Goal: Task Accomplishment & Management: Manage account settings

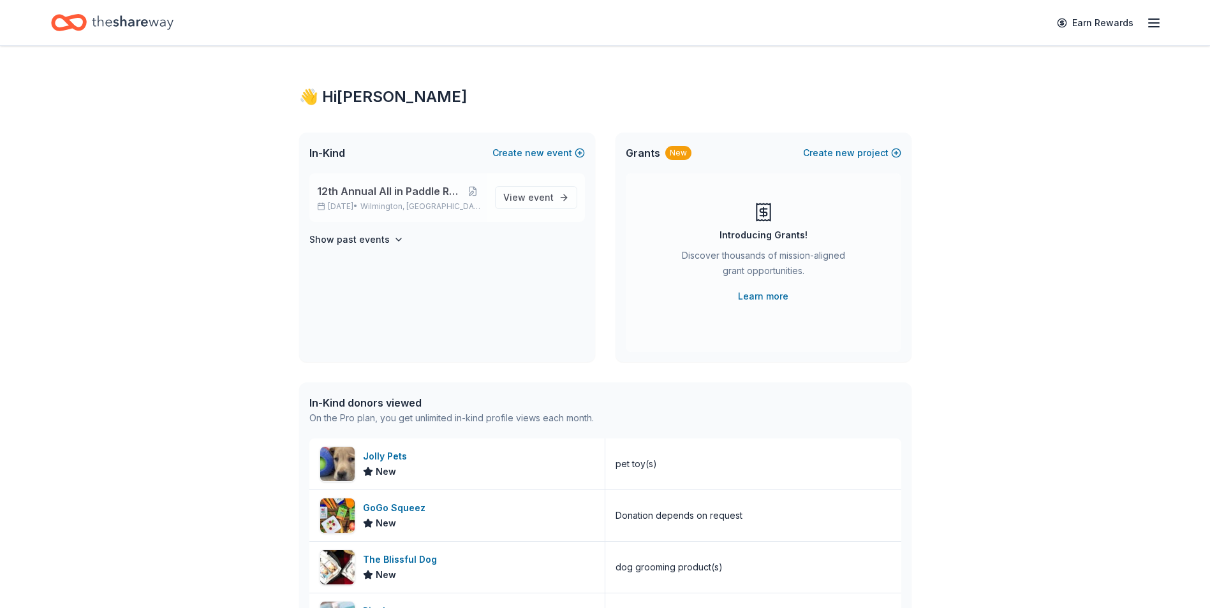
click at [385, 195] on span "12th Annual All in Paddle Raffle" at bounding box center [389, 191] width 144 height 15
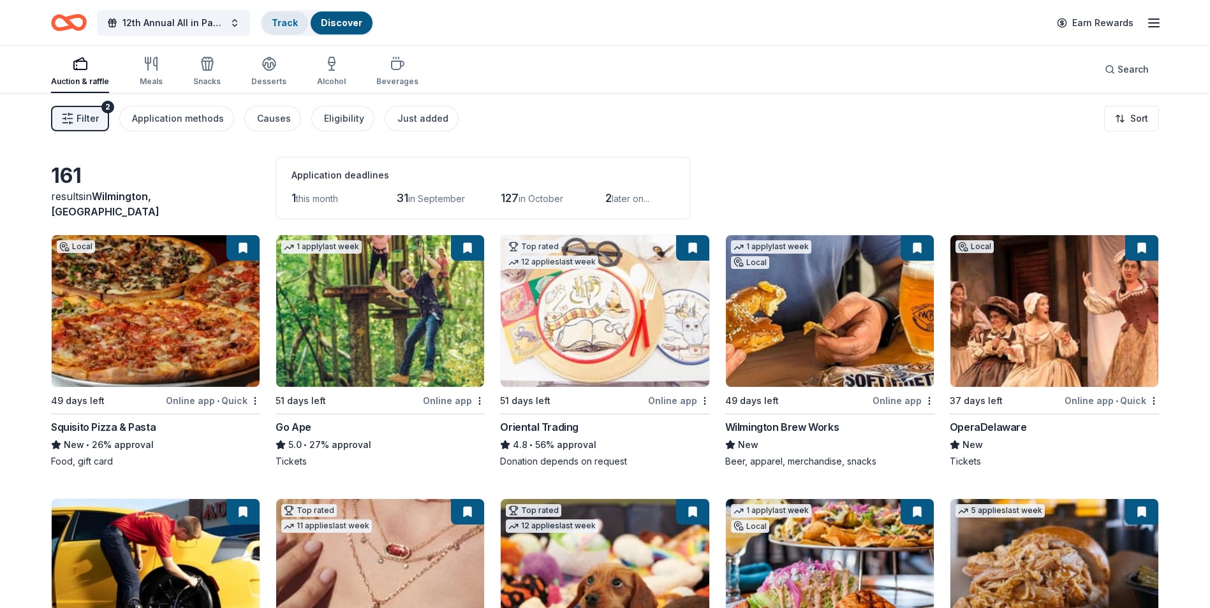
click at [284, 27] on link "Track" at bounding box center [285, 22] width 26 height 11
click at [284, 25] on link "Track" at bounding box center [285, 22] width 26 height 11
click at [291, 20] on link "Track · 748" at bounding box center [296, 22] width 48 height 11
click at [697, 114] on div "Filter 2 Application methods Causes Eligibility Just added Sort" at bounding box center [605, 118] width 1210 height 51
click at [293, 27] on link "Track · 748" at bounding box center [296, 22] width 48 height 11
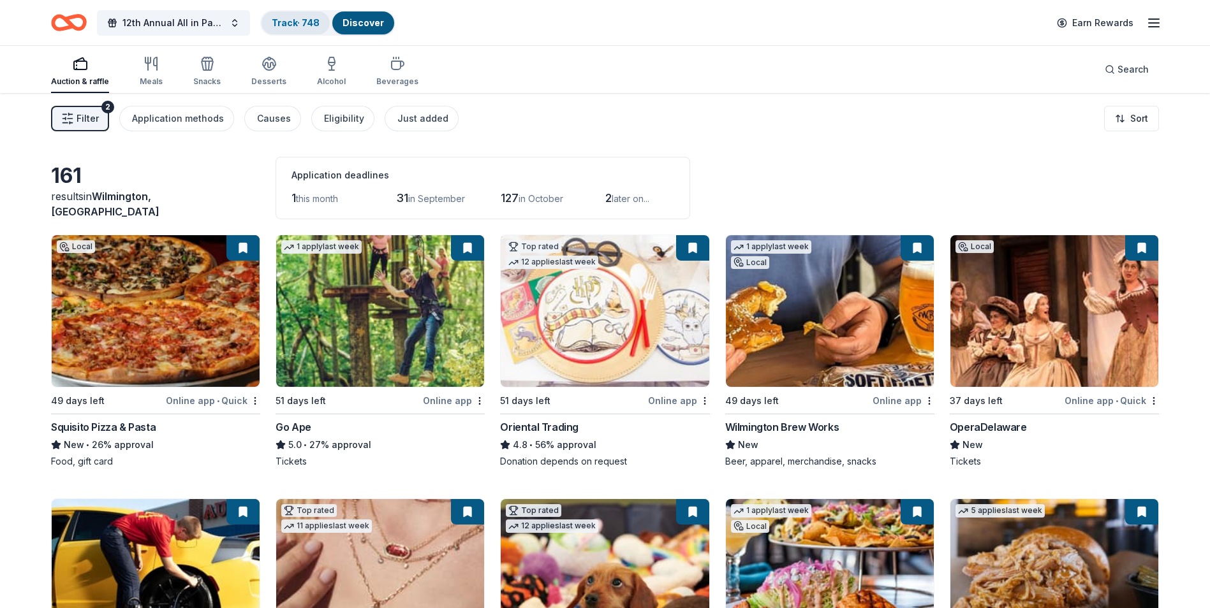
click at [293, 27] on link "Track · 748" at bounding box center [296, 22] width 48 height 11
click at [362, 26] on link "Discover" at bounding box center [362, 22] width 41 height 11
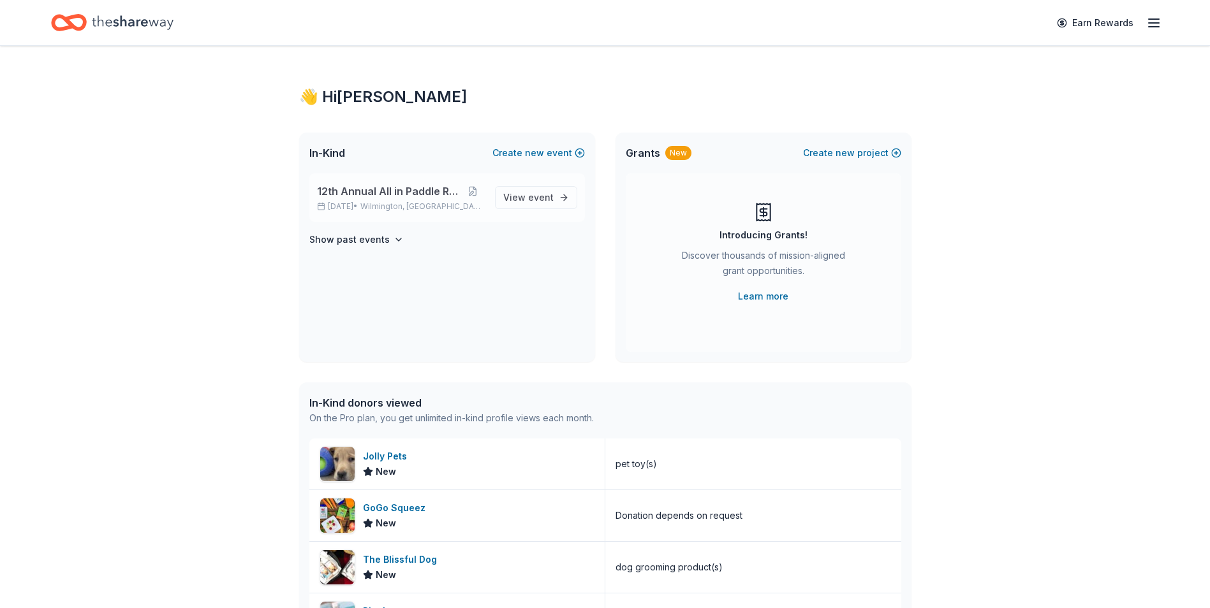
click at [399, 197] on span "12th Annual All in Paddle Raffle" at bounding box center [389, 191] width 144 height 15
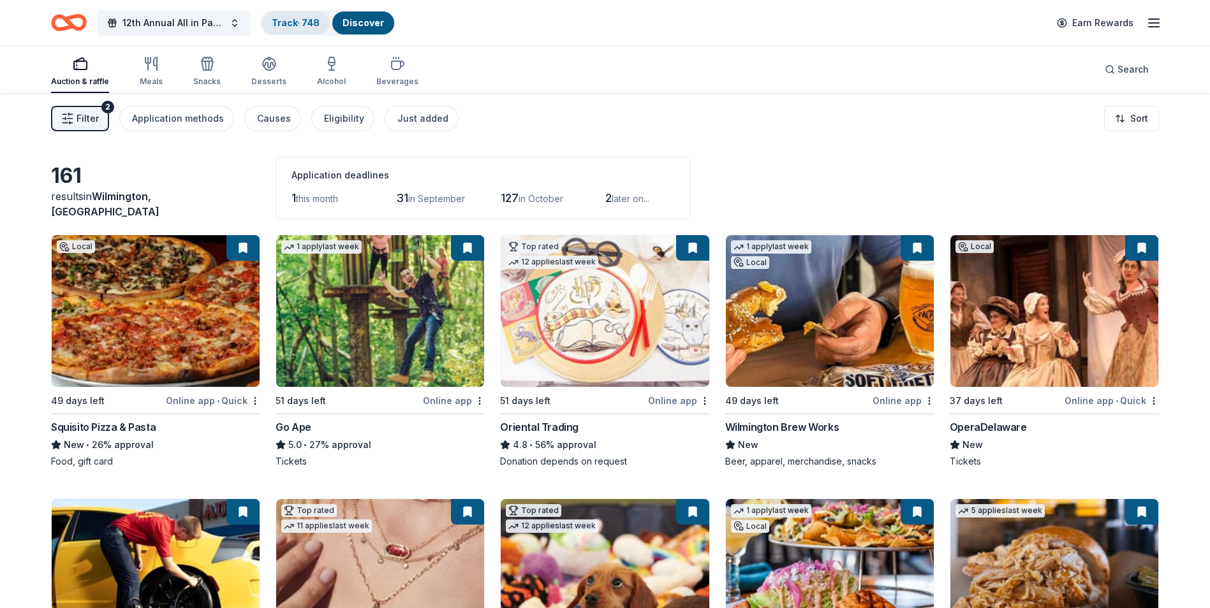
click at [287, 22] on link "Track · 748" at bounding box center [296, 22] width 48 height 11
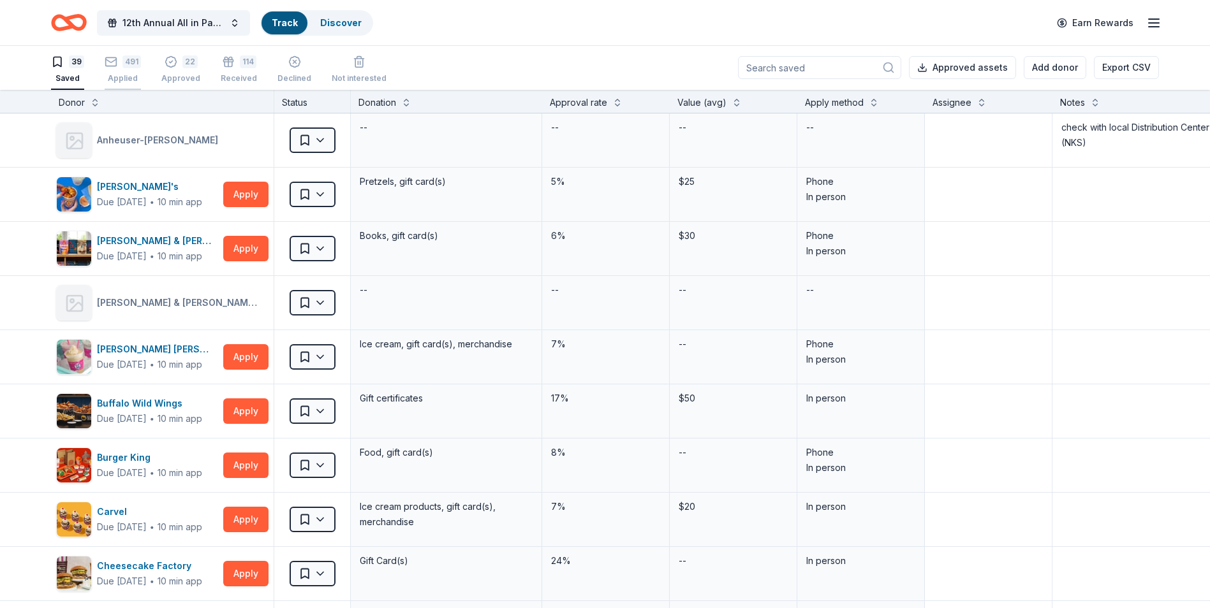
click at [121, 75] on div "Applied" at bounding box center [123, 78] width 36 height 10
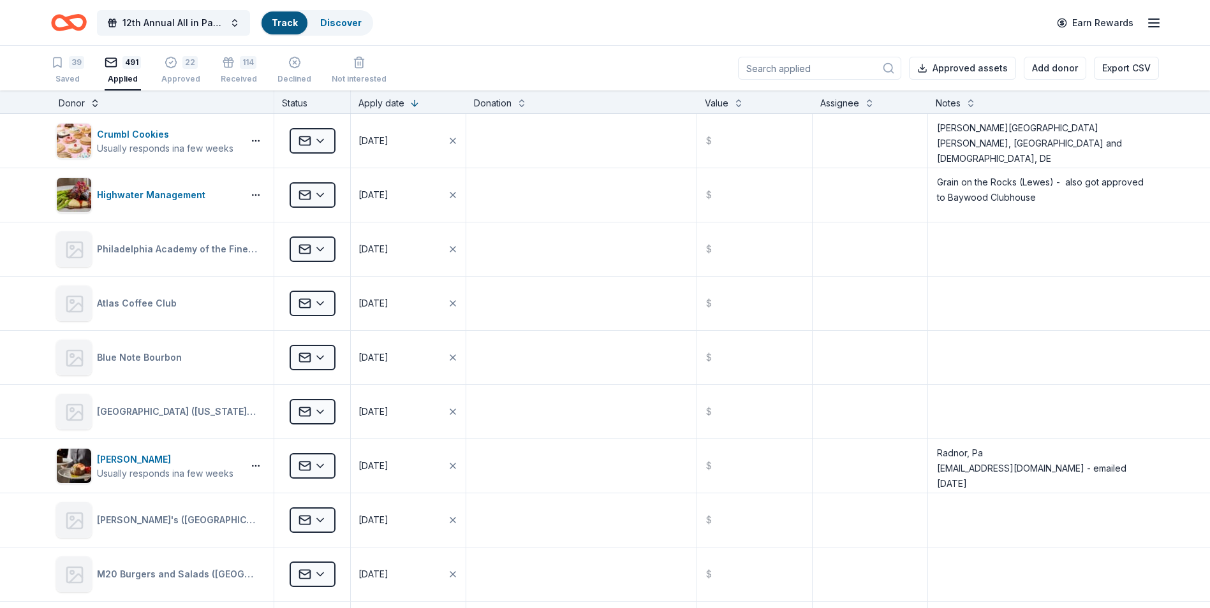
click at [94, 106] on button at bounding box center [95, 102] width 10 height 13
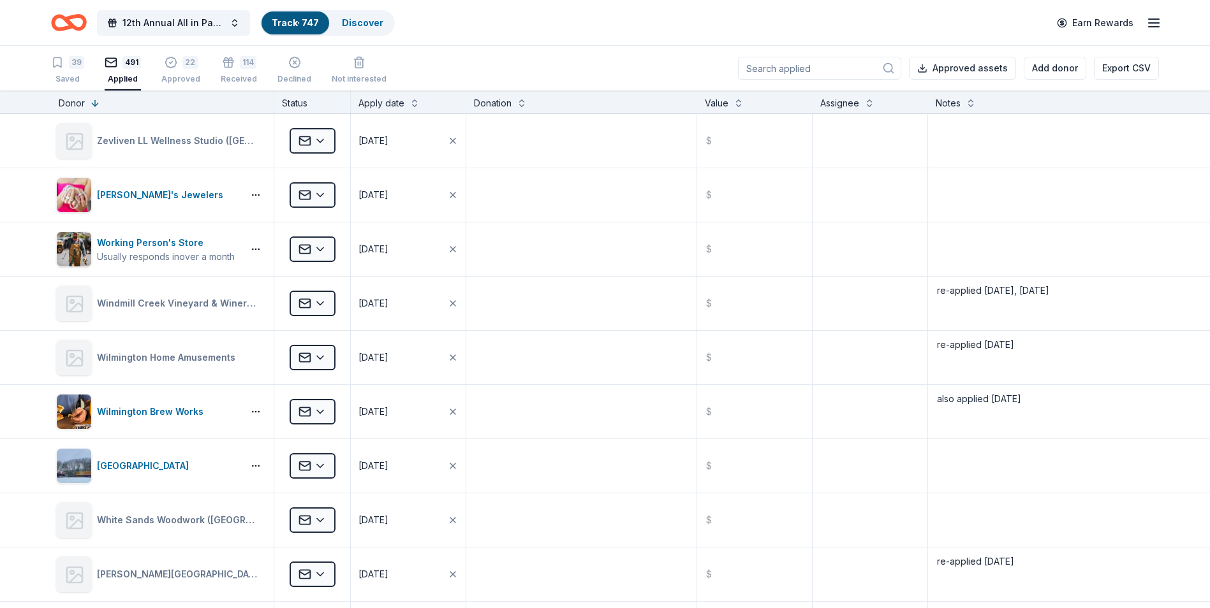
click at [809, 67] on input at bounding box center [819, 68] width 163 height 23
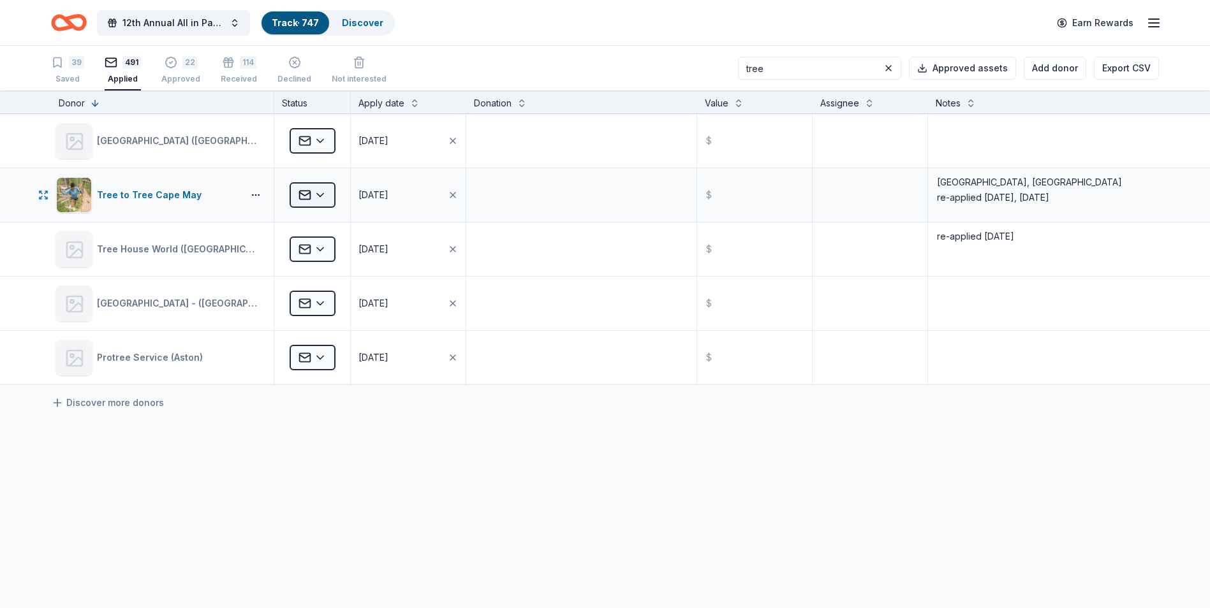
type input "tree"
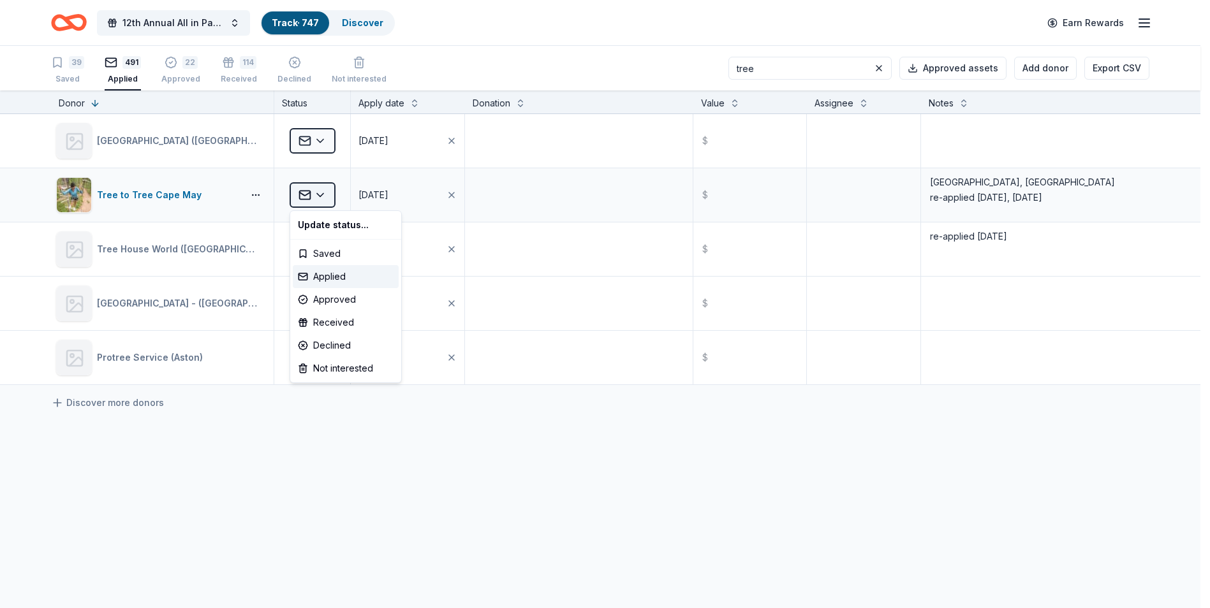
click at [322, 197] on html "12th Annual All in Paddle Raffle Track · 747 Discover Earn Rewards 39 Saved 491…" at bounding box center [605, 304] width 1210 height 608
click at [325, 323] on div "Received" at bounding box center [346, 322] width 106 height 23
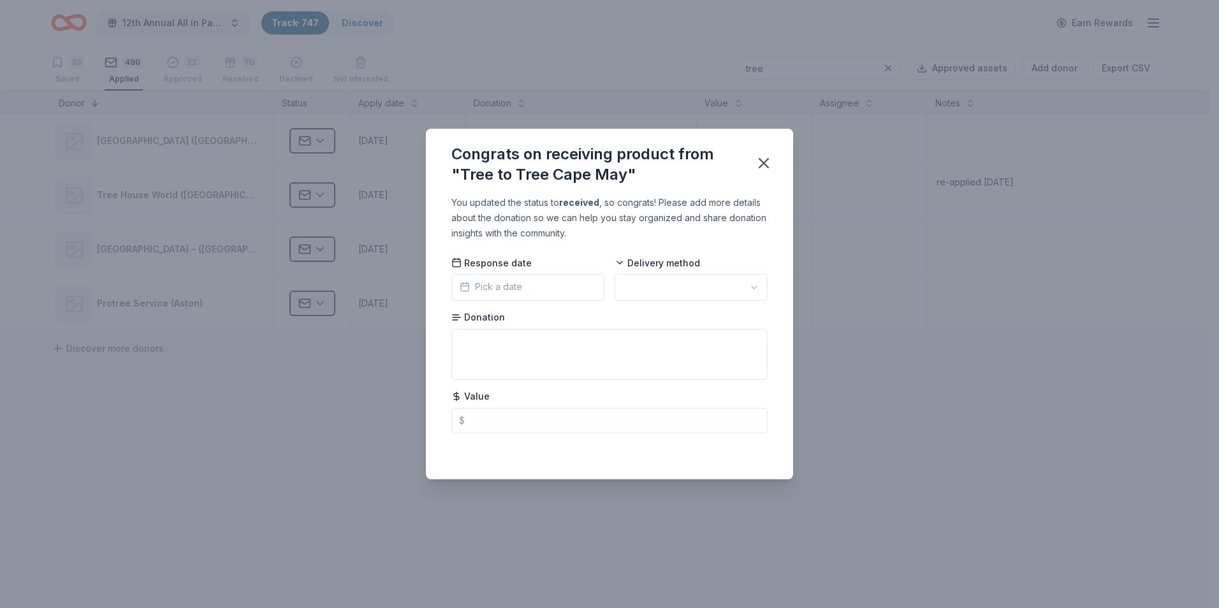
click at [541, 286] on button "Pick a date" at bounding box center [528, 287] width 153 height 27
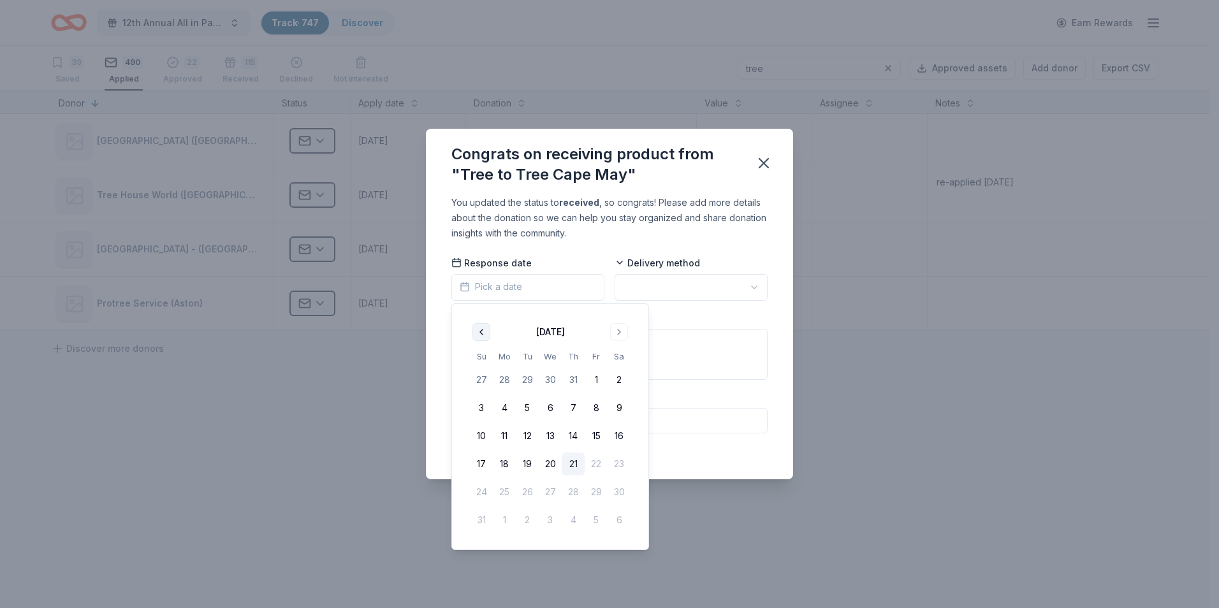
click at [481, 333] on button "Go to previous month" at bounding box center [482, 332] width 18 height 18
click at [622, 334] on button "Go to next month" at bounding box center [619, 332] width 18 height 18
click at [569, 469] on button "21" at bounding box center [573, 464] width 23 height 23
click at [752, 290] on html "12th Annual All in Paddle Raffle Track · 747 Discover Earn Rewards 39 Saved 490…" at bounding box center [609, 304] width 1219 height 608
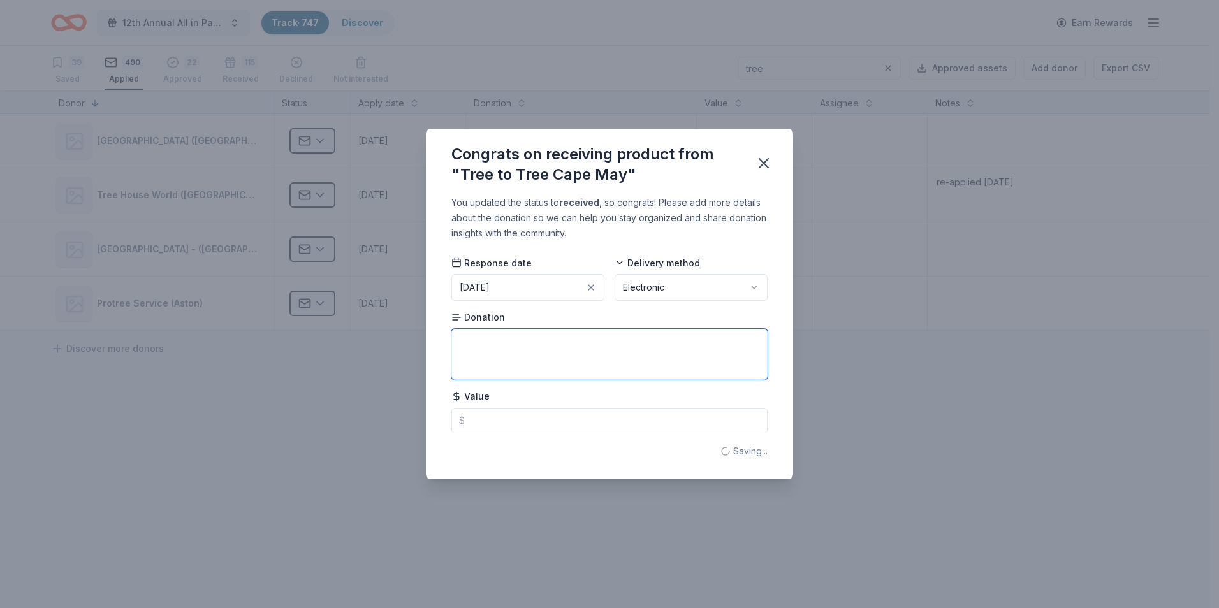
click at [473, 346] on textarea at bounding box center [610, 354] width 316 height 51
type textarea "2 passes"
click at [485, 422] on input "text" at bounding box center [610, 421] width 316 height 26
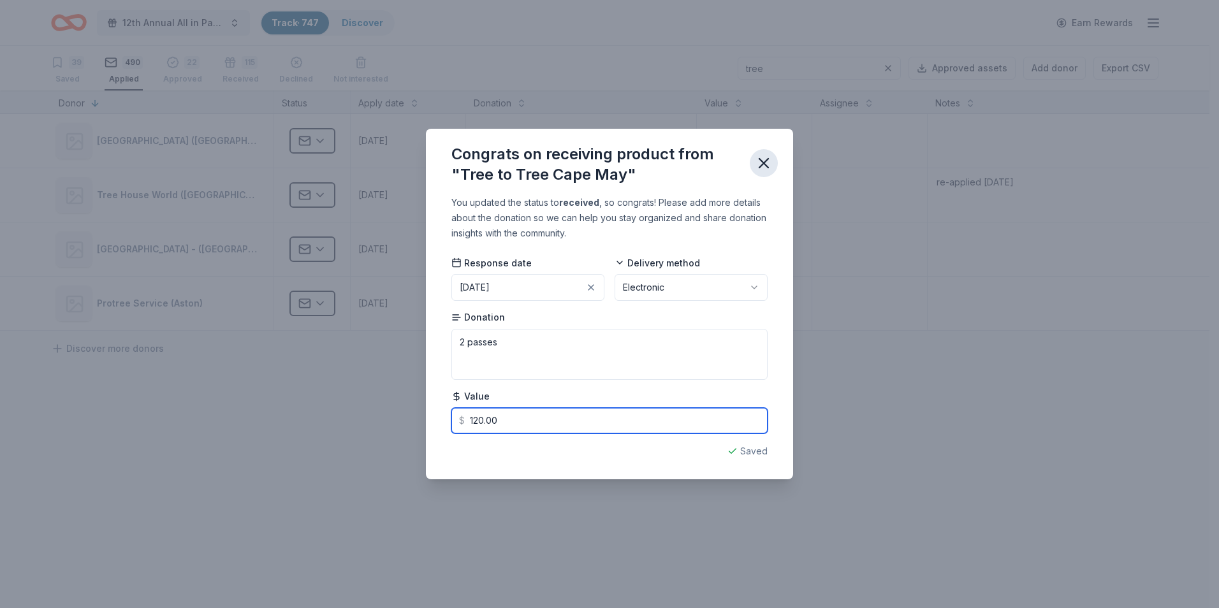
type input "120.00"
click at [765, 163] on icon "button" at bounding box center [764, 163] width 9 height 9
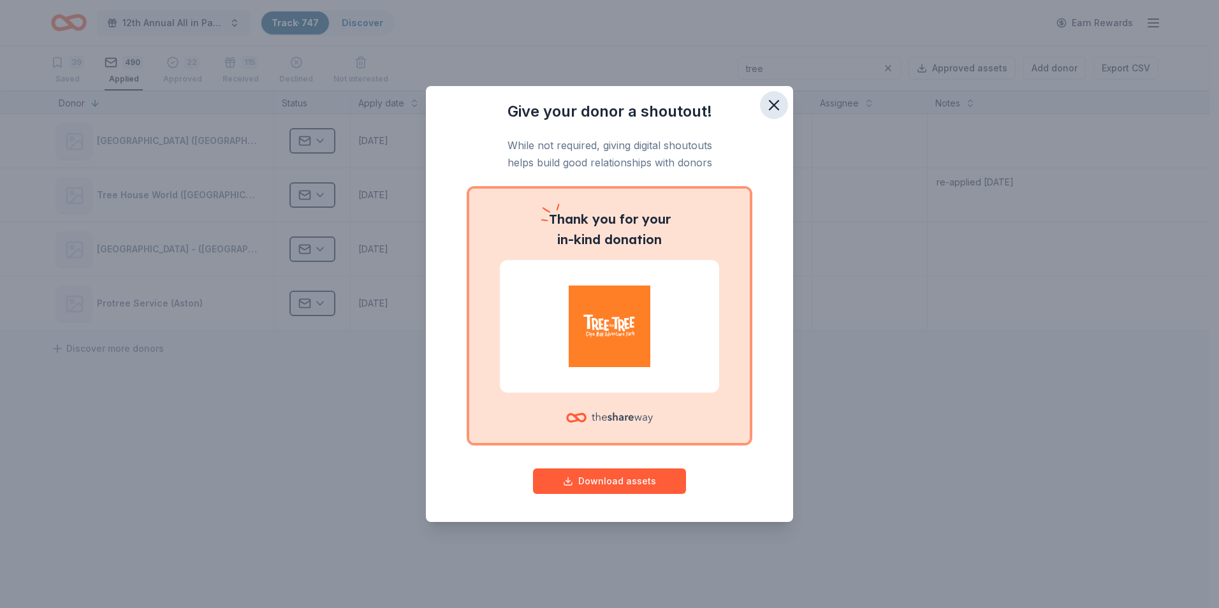
click at [777, 106] on icon "button" at bounding box center [774, 105] width 18 height 18
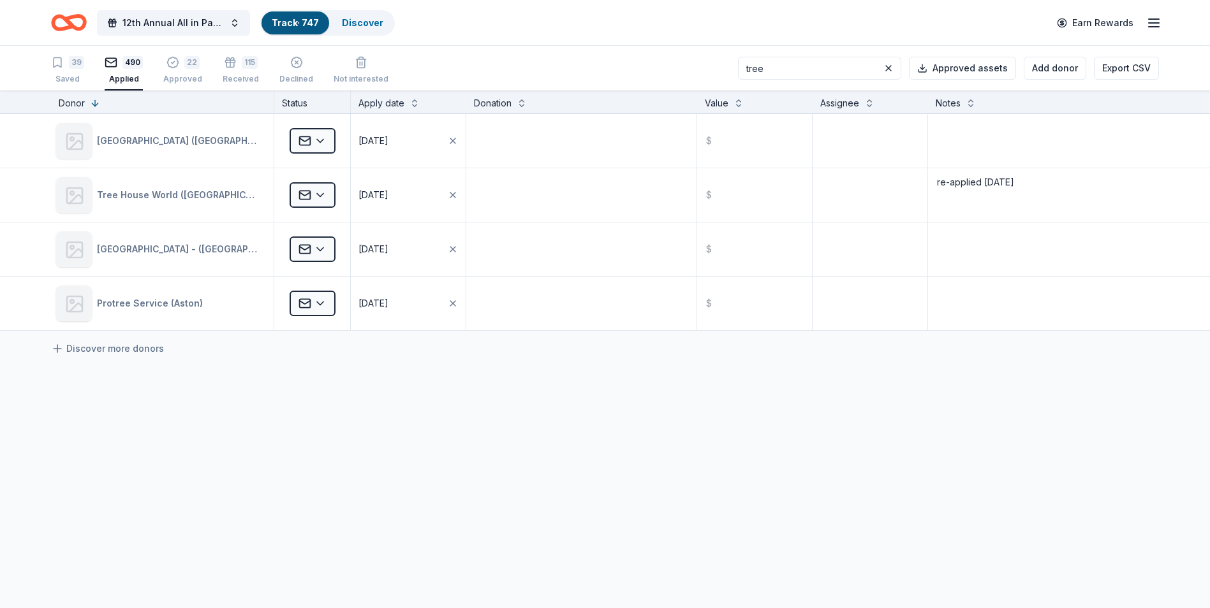
drag, startPoint x: 788, startPoint y: 70, endPoint x: 753, endPoint y: 65, distance: 36.0
click at [753, 65] on div "39 Saved 490 Applied 22 Approved 115 Received Declined Not interested tree Appr…" at bounding box center [605, 68] width 1108 height 45
type input "kong"
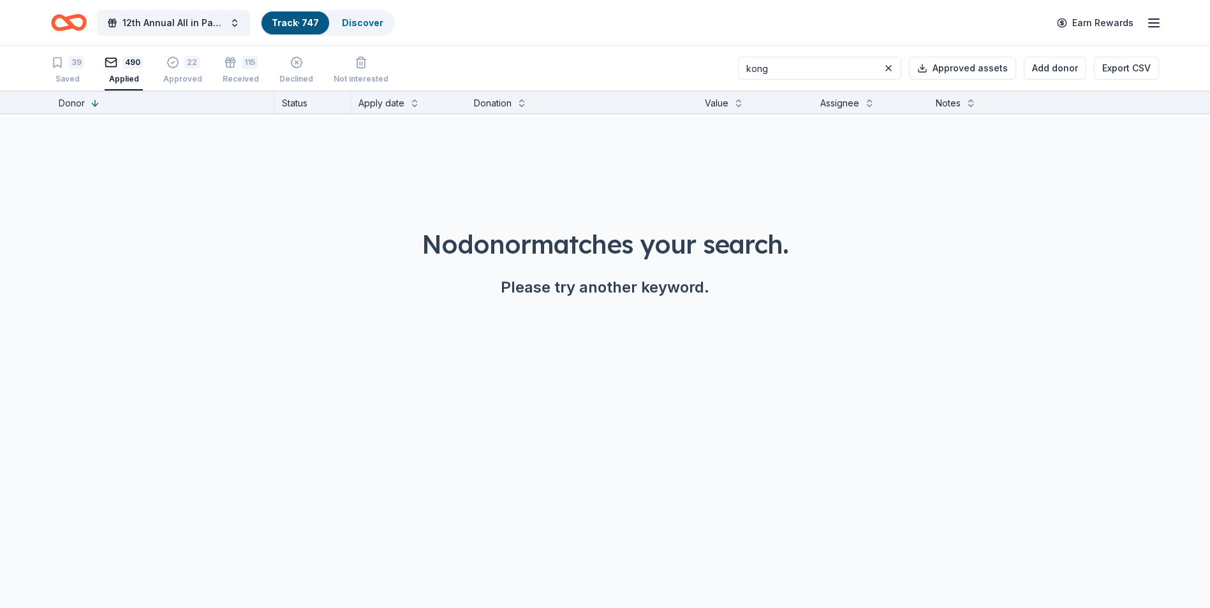
drag, startPoint x: 798, startPoint y: 66, endPoint x: 749, endPoint y: 71, distance: 48.7
click at [749, 71] on div "39 Saved 490 Applied 22 Approved 115 Received Declined Not interested kong Appr…" at bounding box center [605, 68] width 1108 height 45
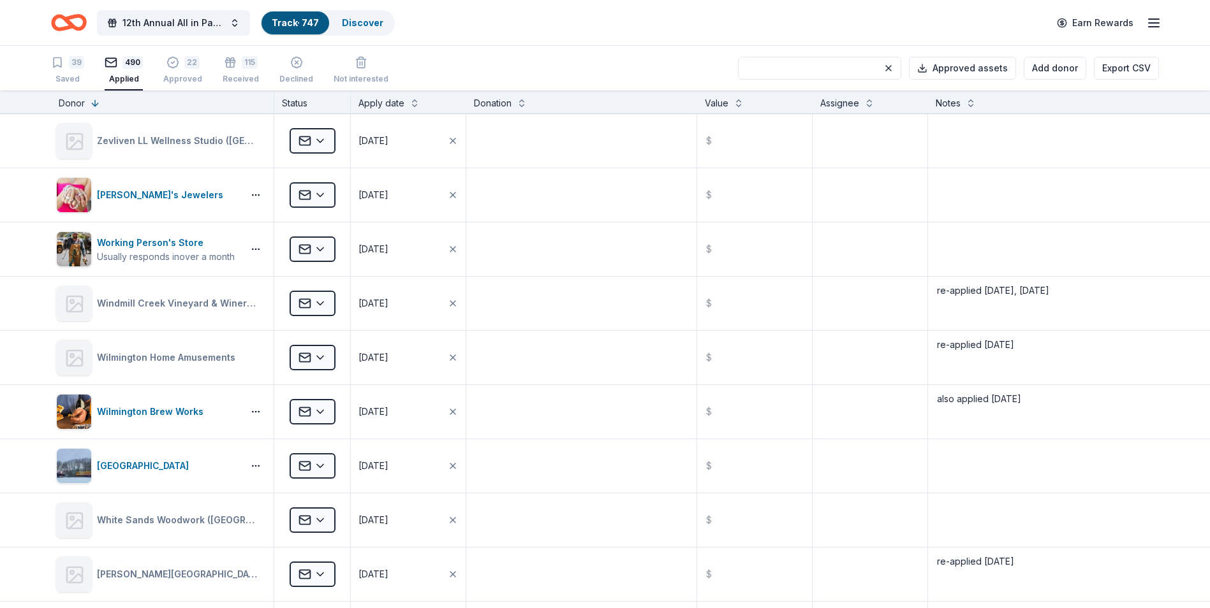
click at [122, 78] on div "Applied" at bounding box center [124, 79] width 38 height 10
click at [1050, 71] on button "Add donor" at bounding box center [1055, 68] width 62 height 23
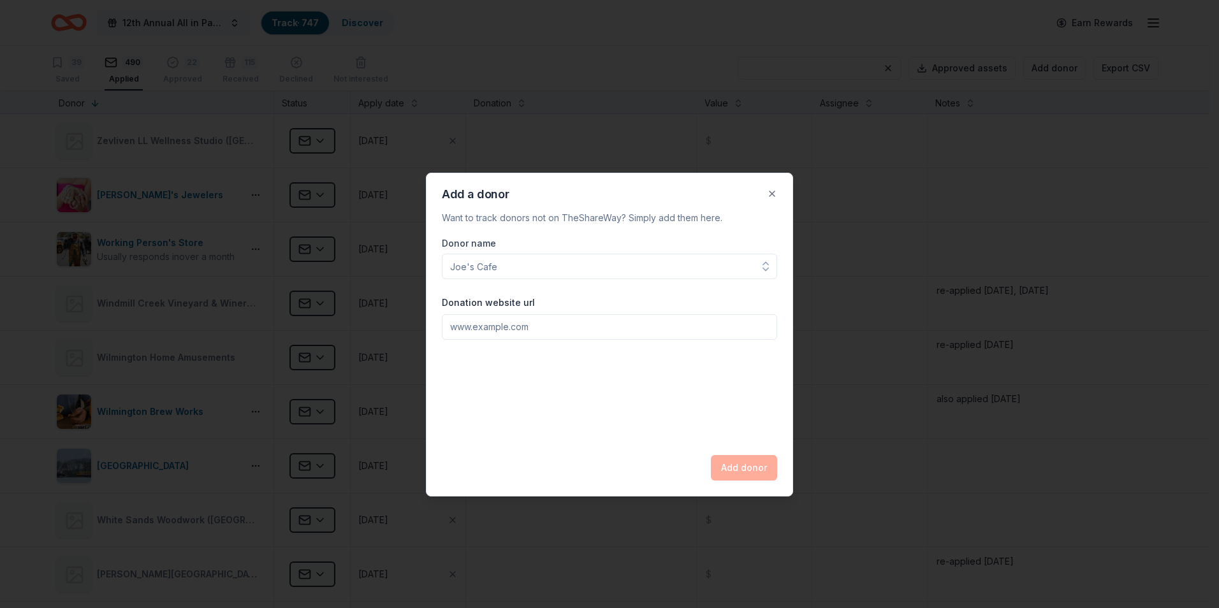
click at [496, 266] on input "Donor name" at bounding box center [609, 267] width 335 height 26
type input "kong"
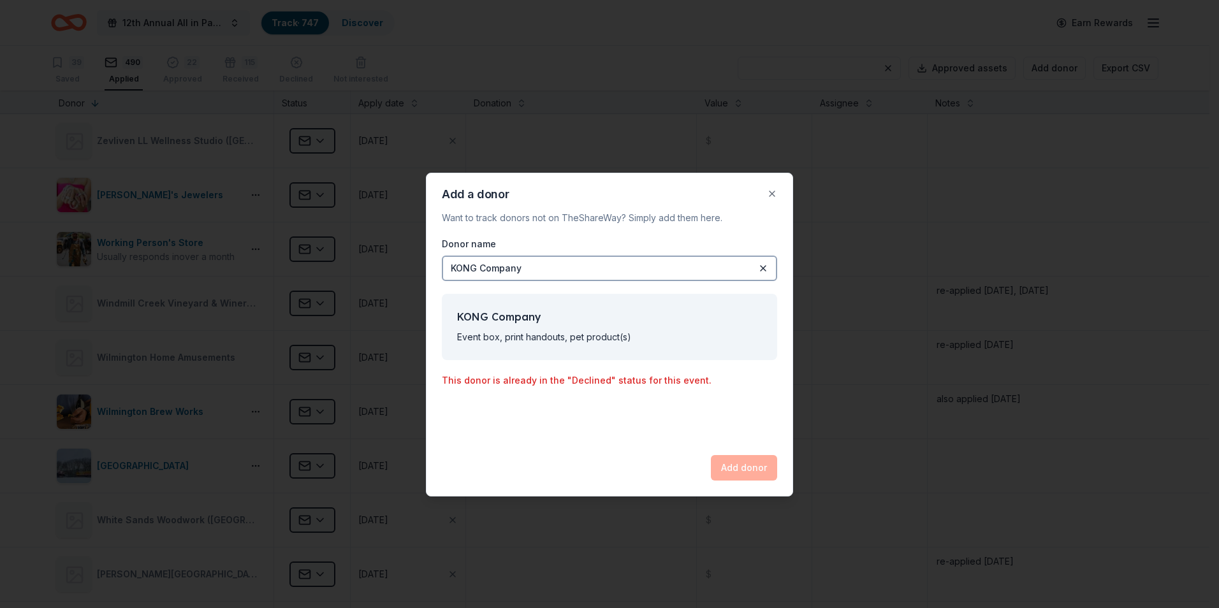
click at [726, 466] on div "Add donor" at bounding box center [744, 468] width 66 height 26
click at [774, 191] on button "Close" at bounding box center [773, 194] width 26 height 26
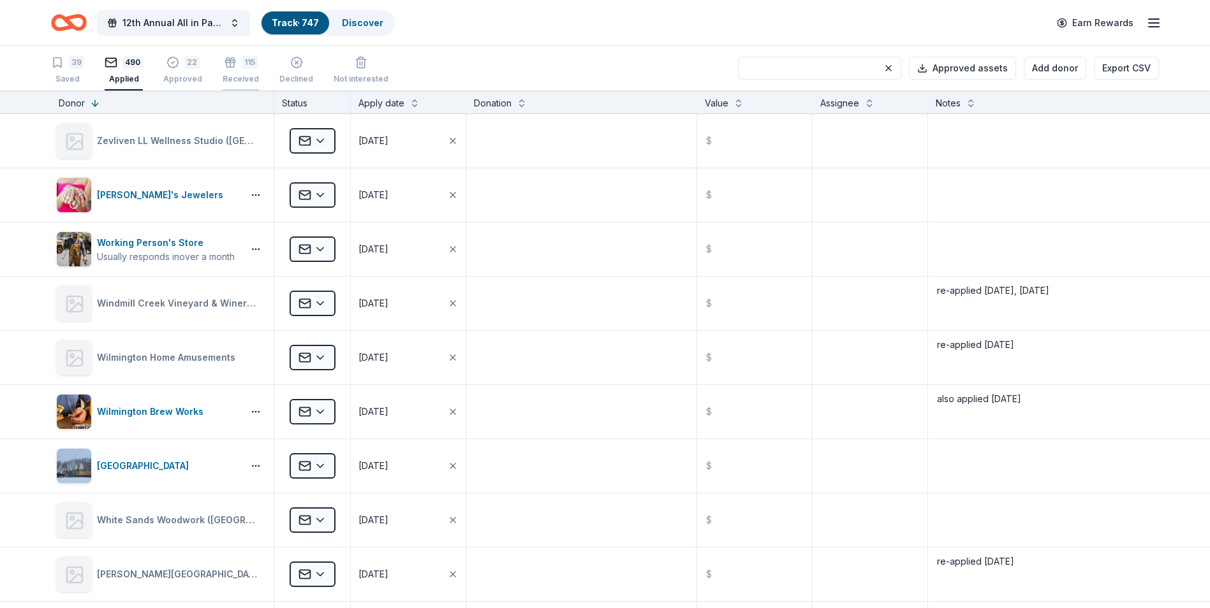
click at [240, 75] on div "Received" at bounding box center [241, 72] width 36 height 10
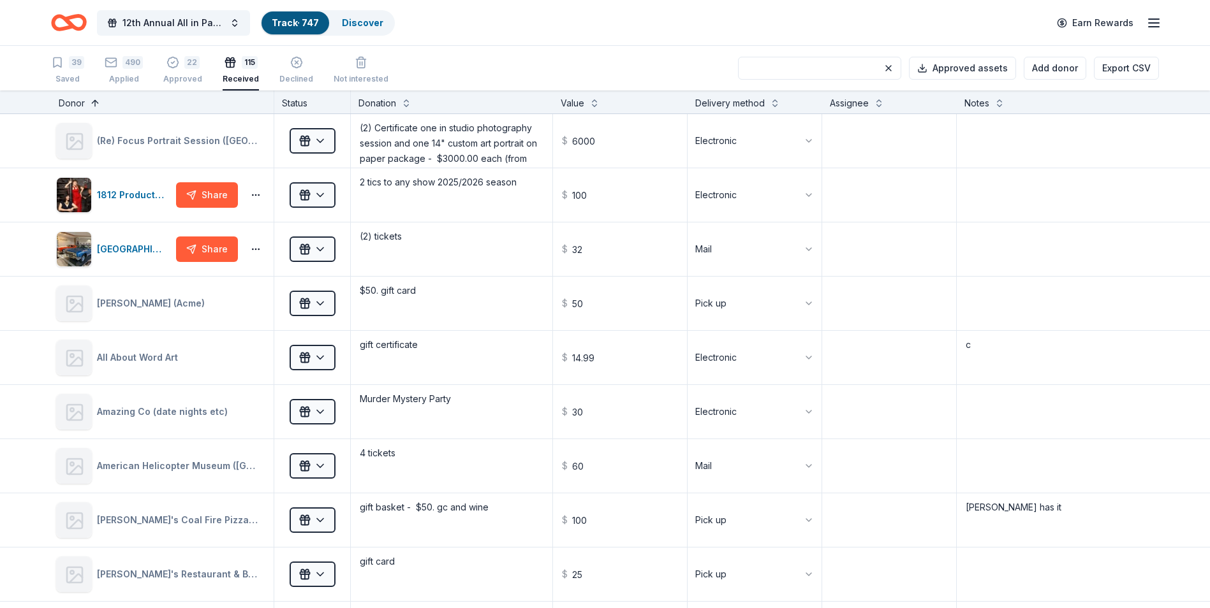
click at [95, 103] on button at bounding box center [95, 102] width 10 height 13
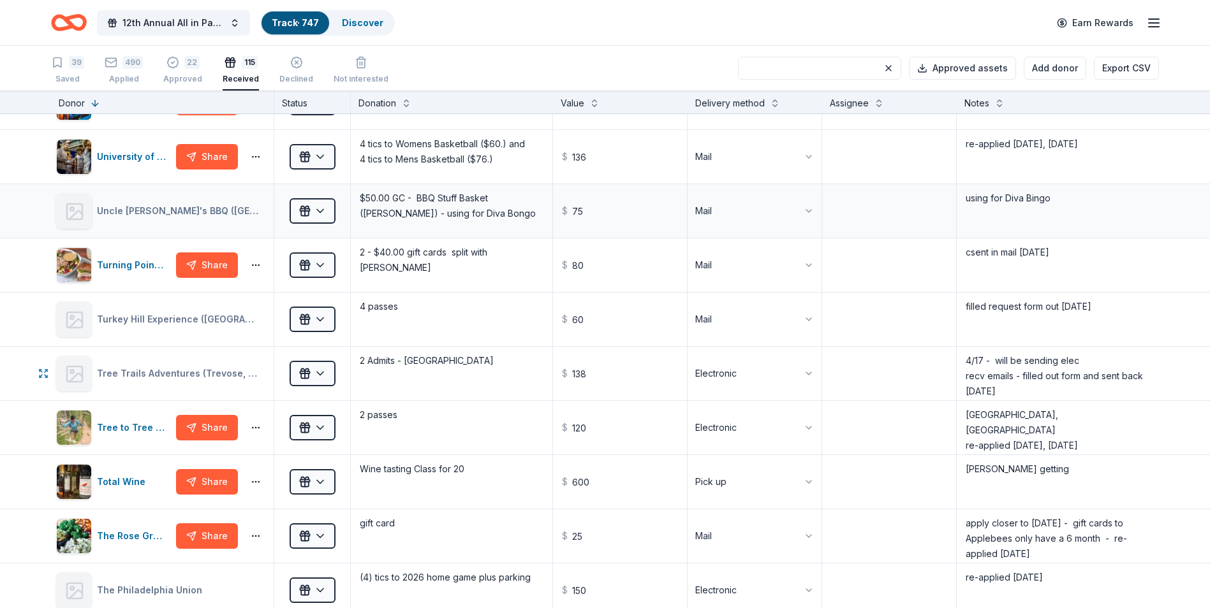
scroll to position [319, 0]
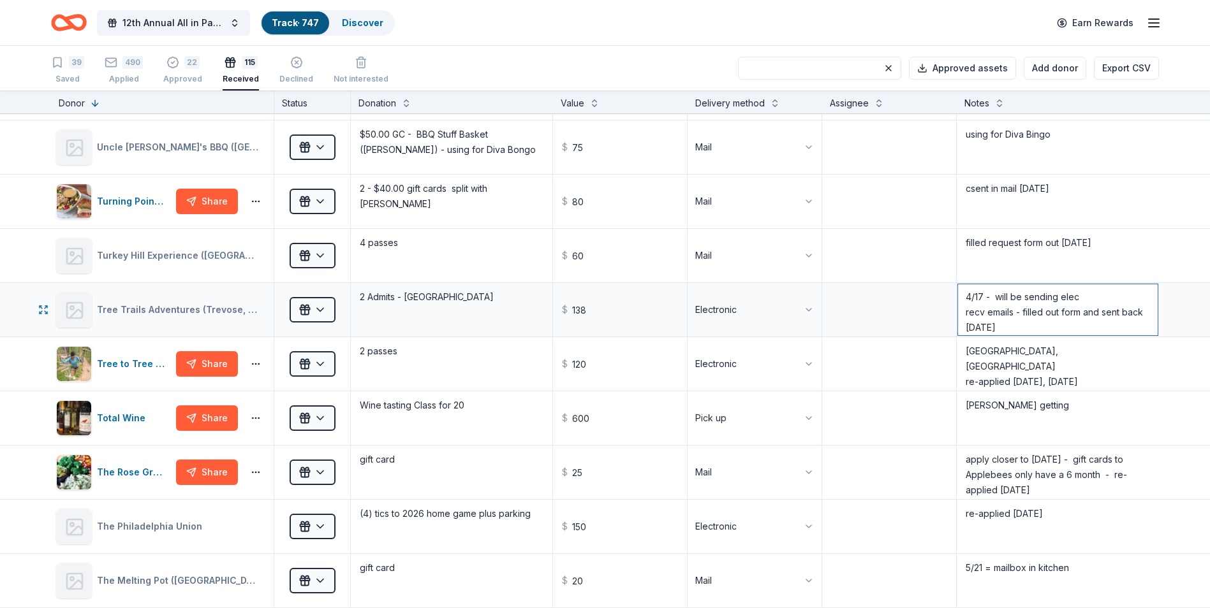
click at [1014, 325] on textarea "4/17 - will be sending elec recv emails - filled out form and sent back [DATE]" at bounding box center [1058, 309] width 200 height 51
click at [1074, 367] on textarea "[GEOGRAPHIC_DATA], [GEOGRAPHIC_DATA] re-applied [DATE], [DATE]" at bounding box center [1058, 364] width 200 height 51
type textarea "[GEOGRAPHIC_DATA], NJ re-applied [DATE], [DATE], [DATE]"
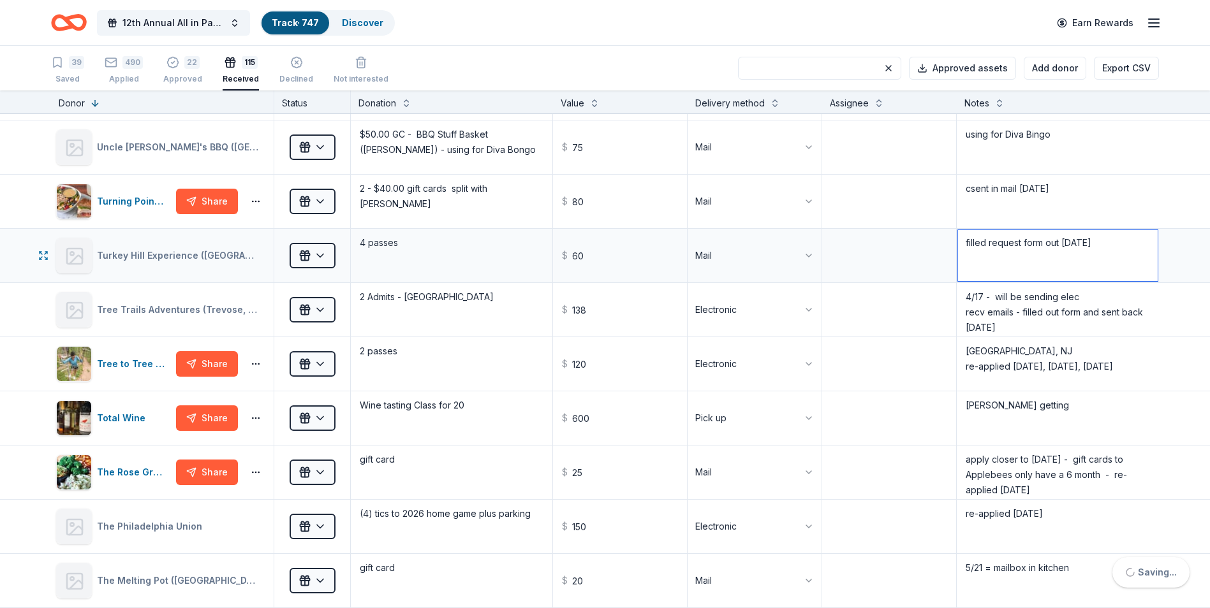
click at [1126, 253] on textarea "filled request form out [DATE]" at bounding box center [1058, 255] width 200 height 51
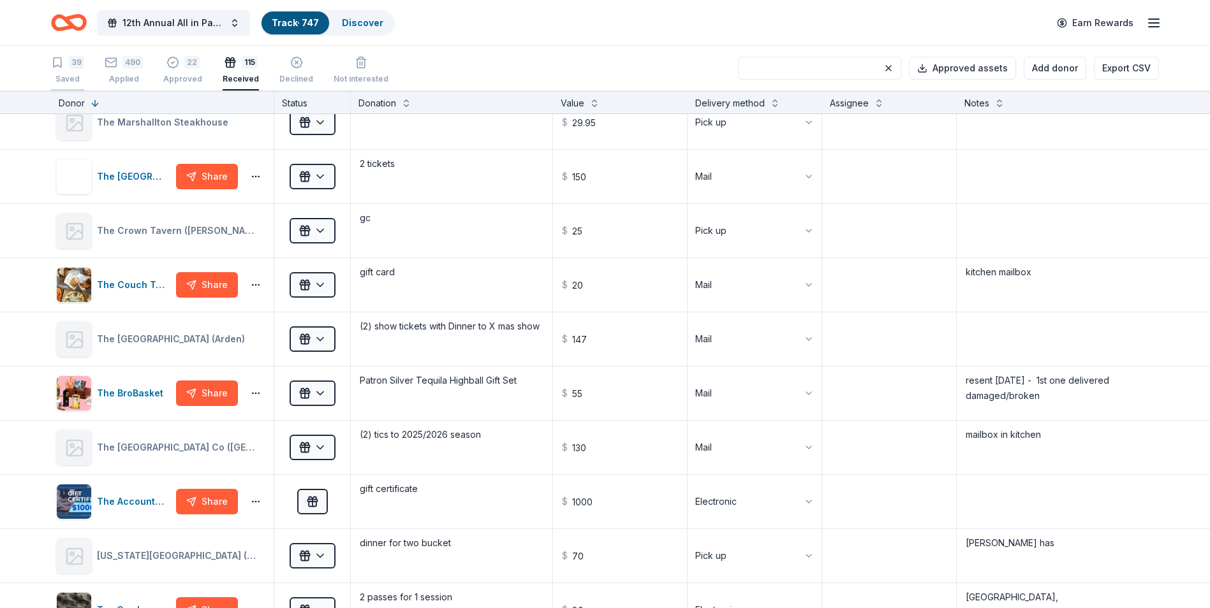
scroll to position [893, 0]
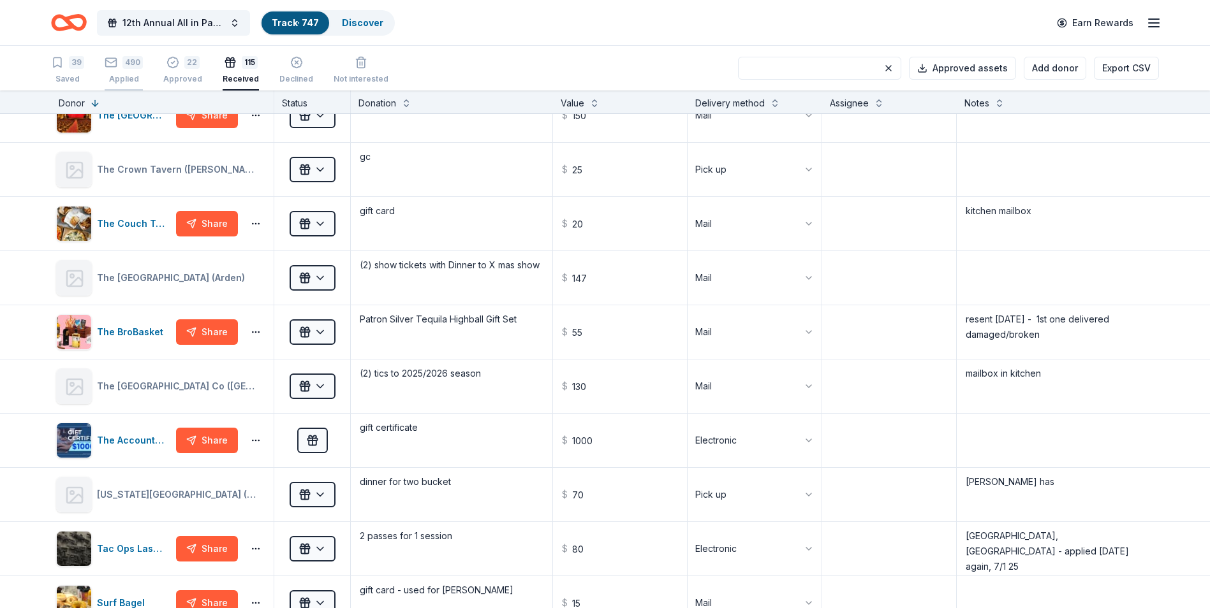
click at [124, 78] on div "Applied" at bounding box center [124, 79] width 38 height 10
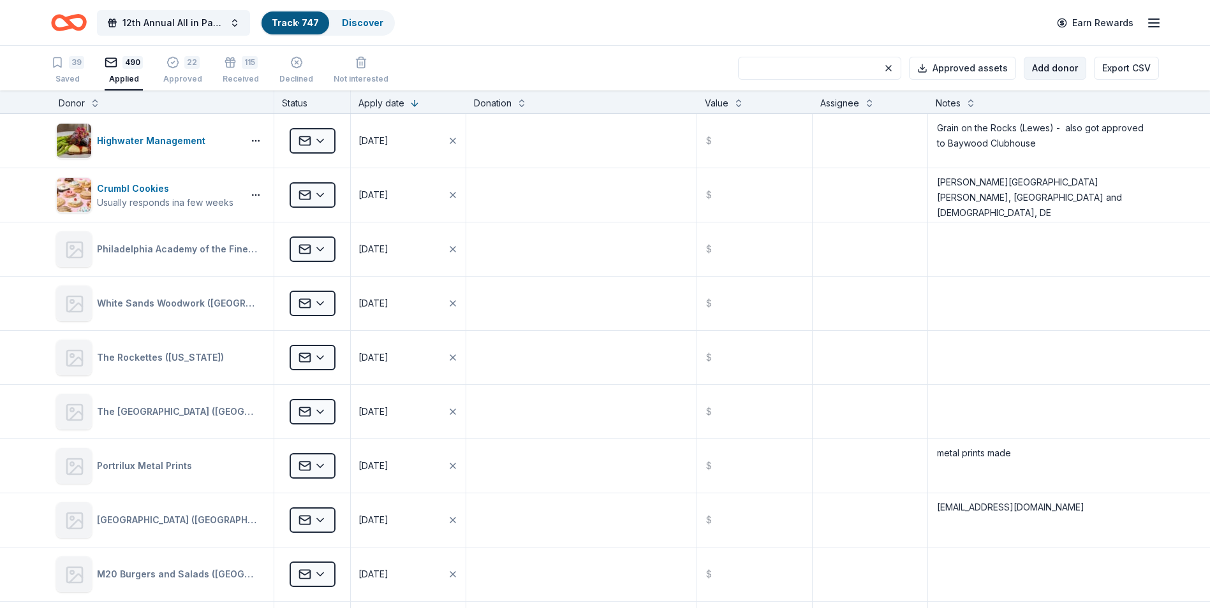
click at [1054, 69] on button "Add donor" at bounding box center [1055, 68] width 62 height 23
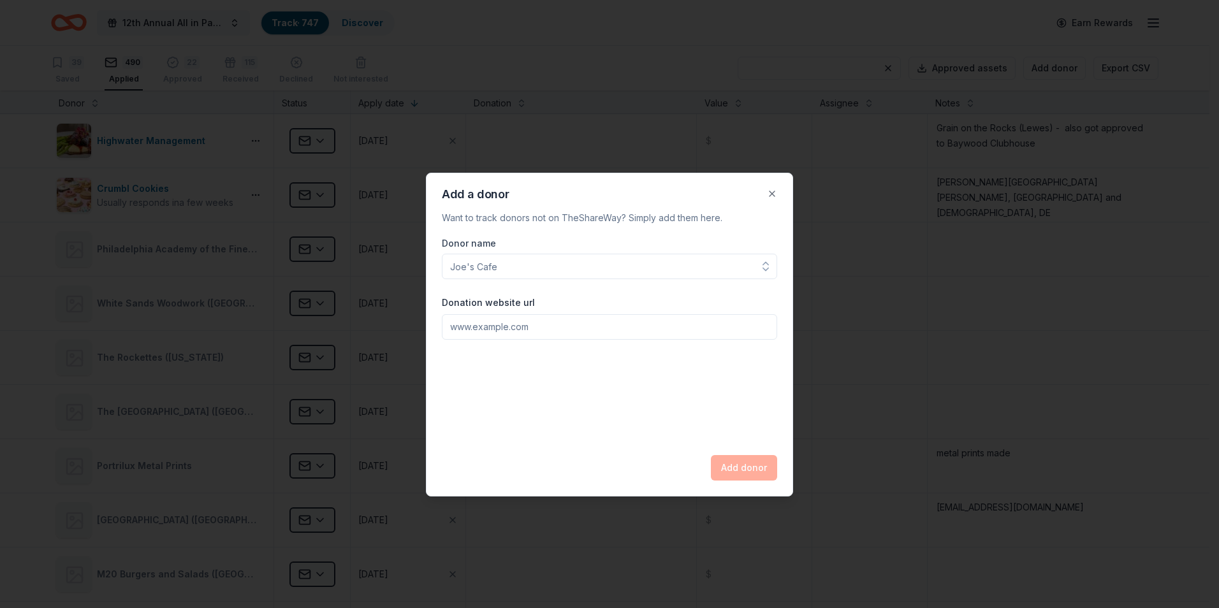
click at [475, 267] on input "Donor name" at bounding box center [609, 267] width 335 height 26
type input "Westwood"
click at [773, 192] on div "Add a donor Want to track donors not on TheShareWay? Simply add them here. Dono…" at bounding box center [609, 335] width 367 height 324
click at [773, 194] on button "Close" at bounding box center [773, 194] width 26 height 26
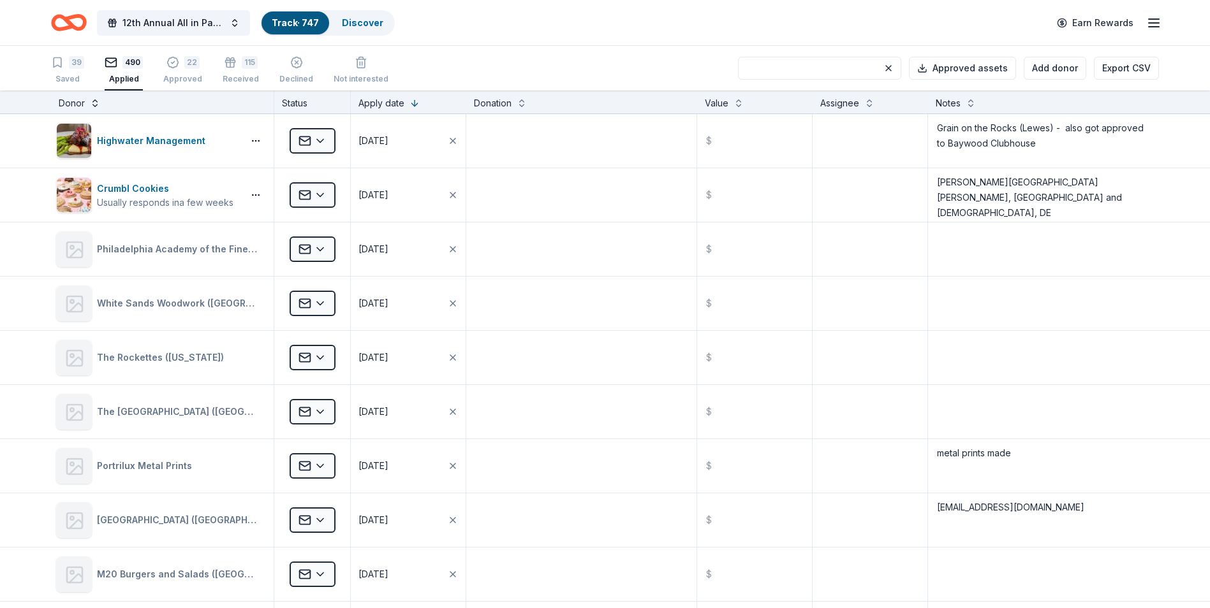
click at [93, 104] on button at bounding box center [95, 102] width 10 height 13
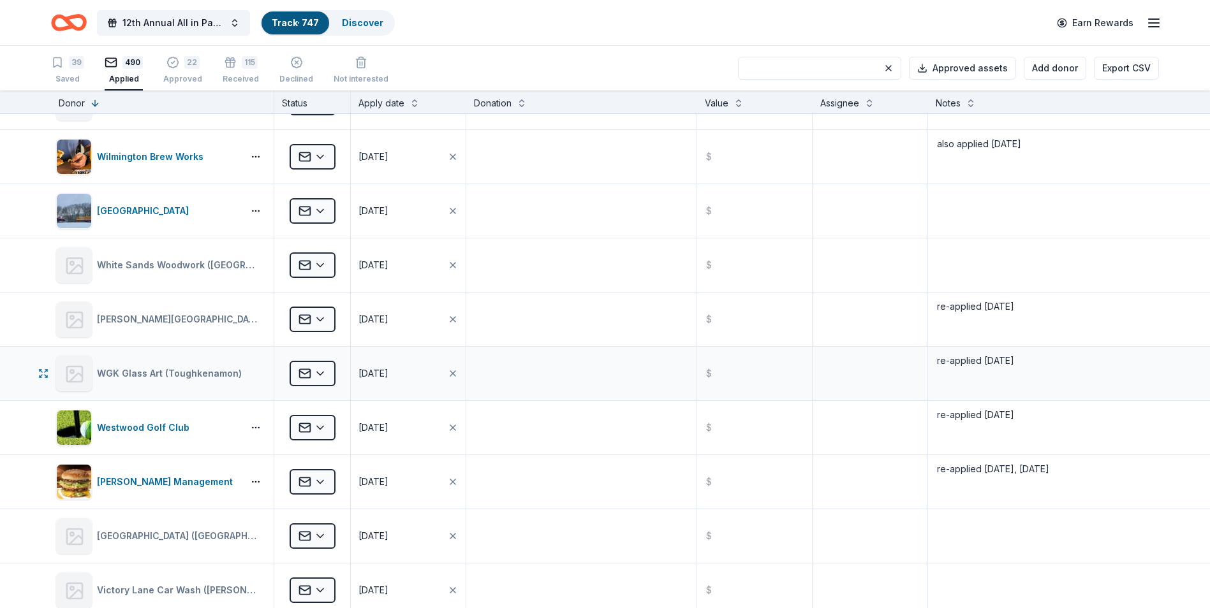
scroll to position [319, 0]
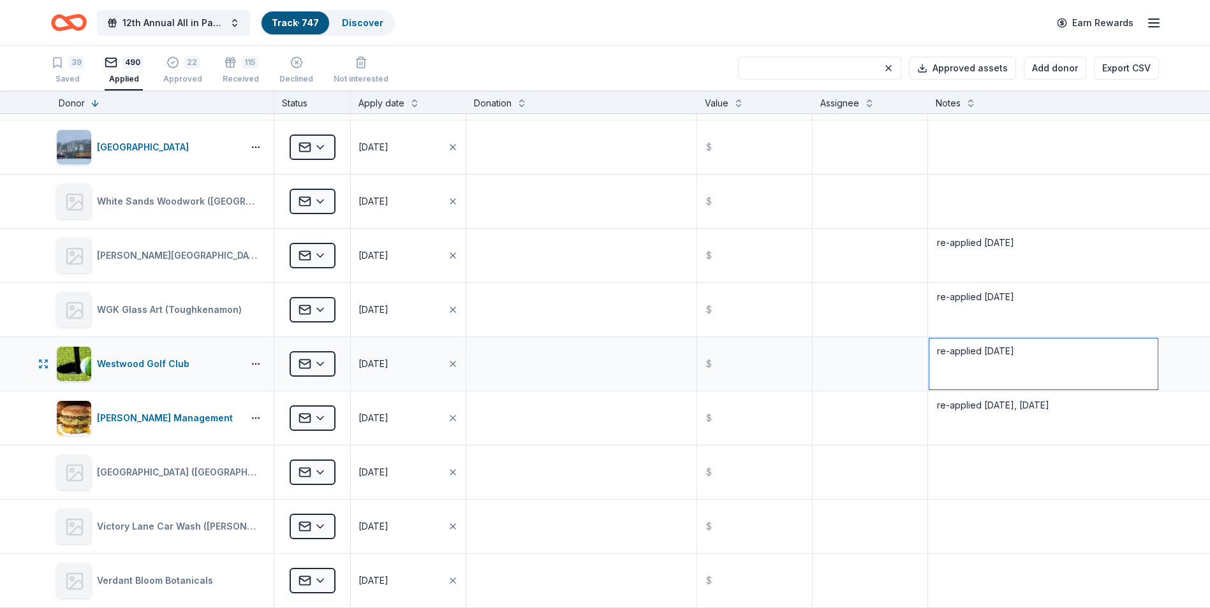
click at [1011, 353] on textarea "re-applied [DATE]" at bounding box center [1043, 364] width 228 height 51
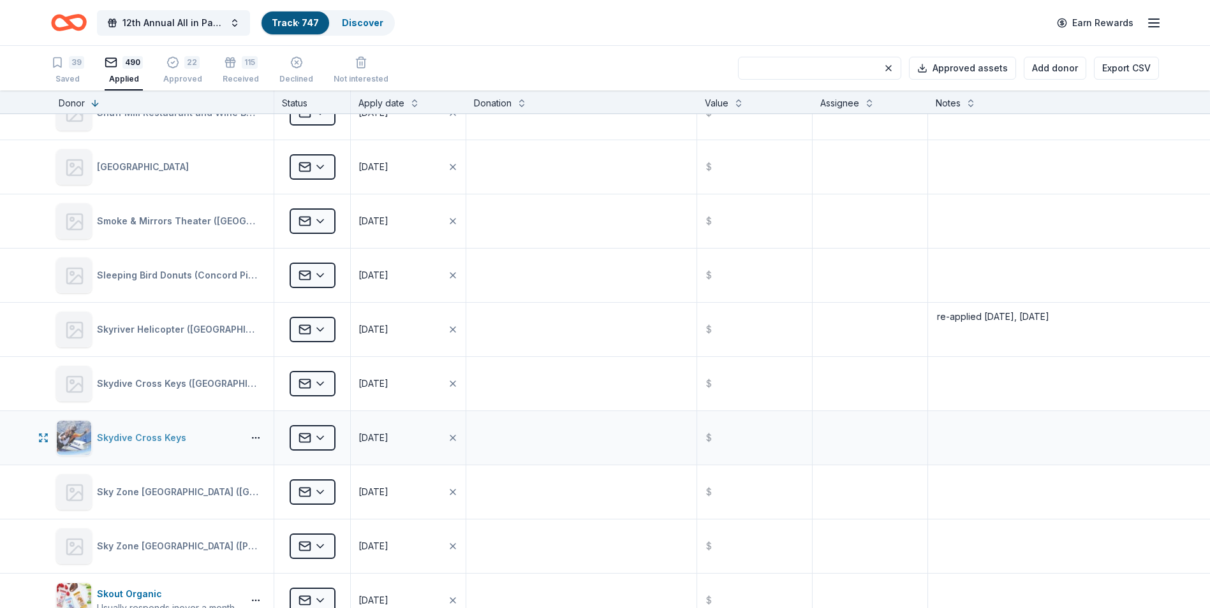
scroll to position [5038, 0]
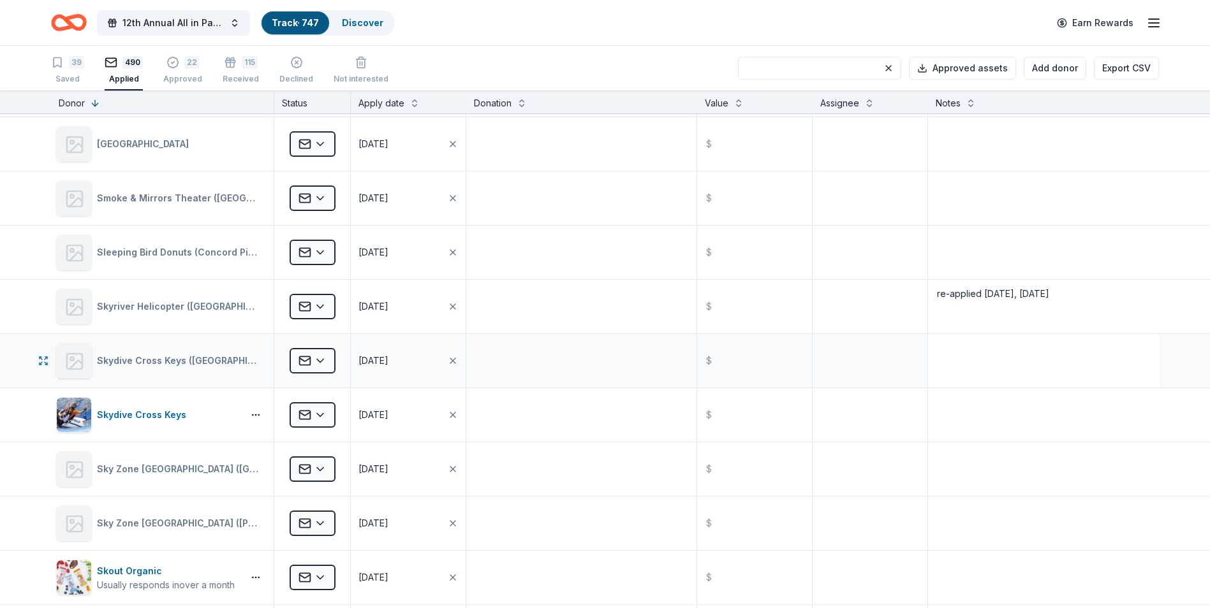
type textarea "re-applied [DATE], [DATE]"
click at [944, 349] on textarea at bounding box center [1043, 360] width 228 height 51
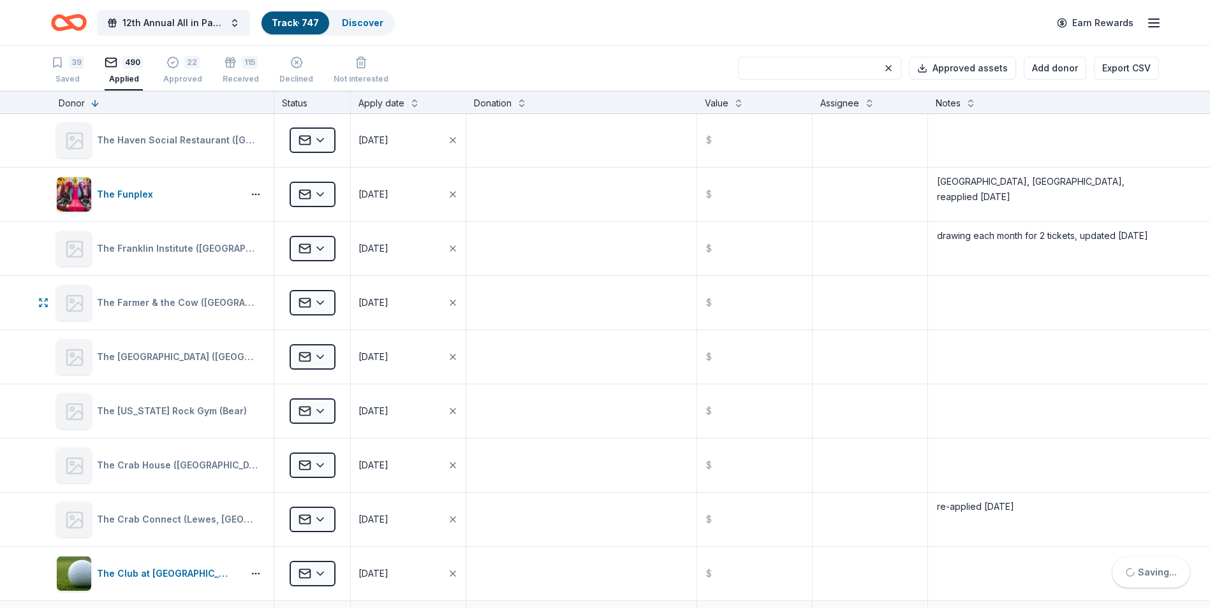
scroll to position [2742, 0]
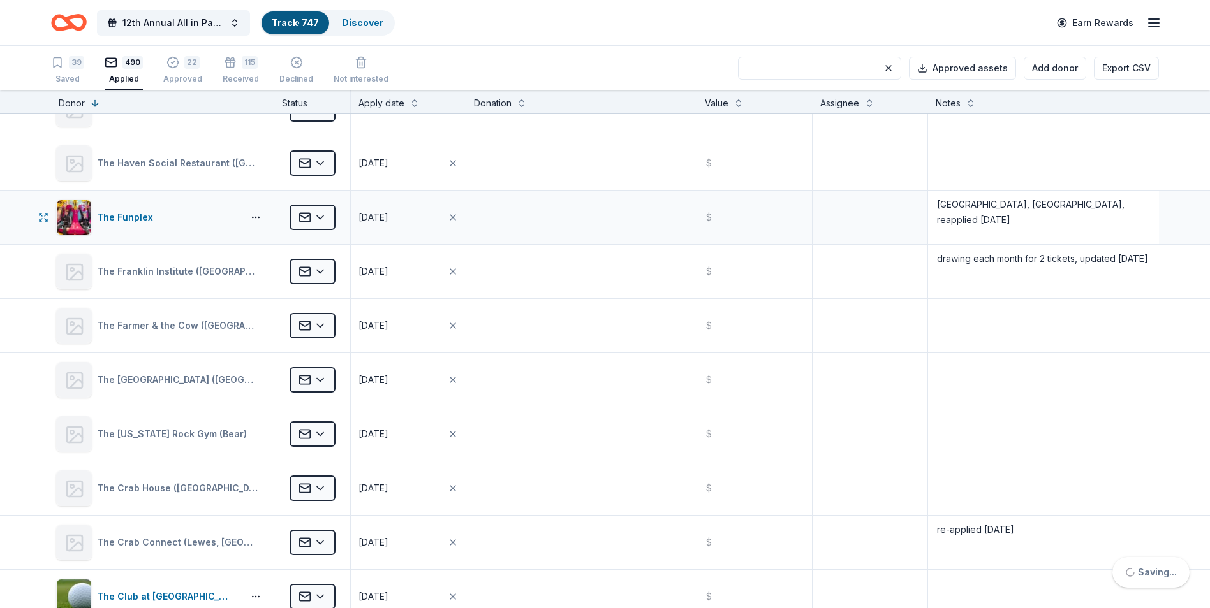
type textarea "re-applied [DATE]"
click at [1085, 206] on textarea "[GEOGRAPHIC_DATA], [GEOGRAPHIC_DATA], reapplied [DATE]" at bounding box center [1043, 217] width 228 height 51
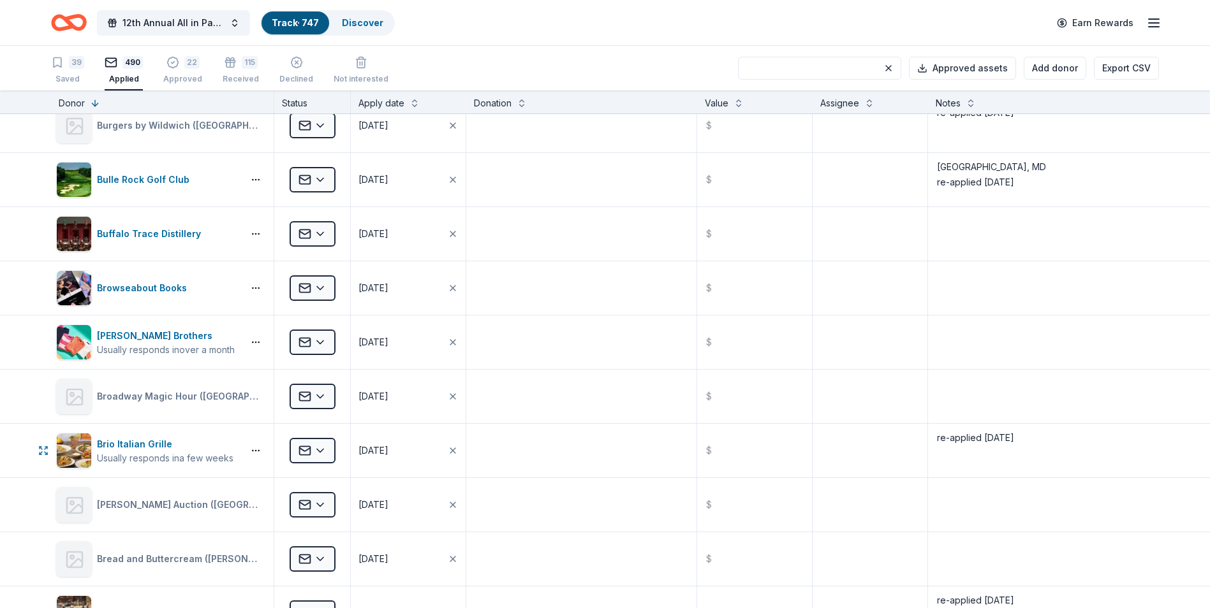
scroll to position [20557, 0]
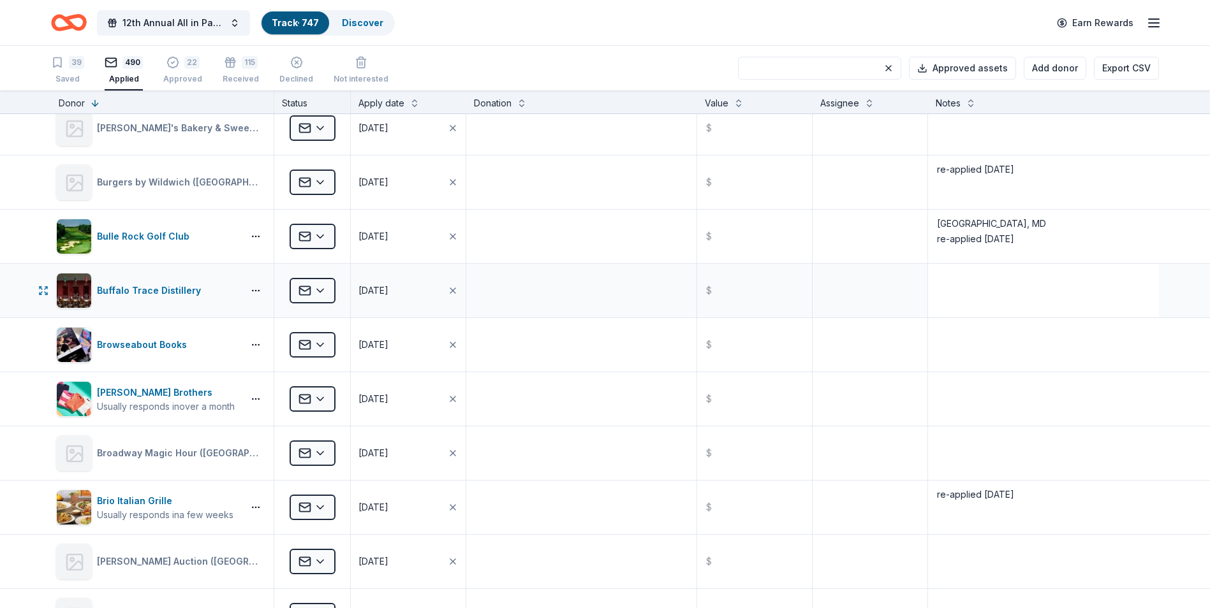
type textarea "[GEOGRAPHIC_DATA], [GEOGRAPHIC_DATA], reapplied [DATE], [DATE]"
click at [946, 276] on textarea at bounding box center [1043, 290] width 228 height 51
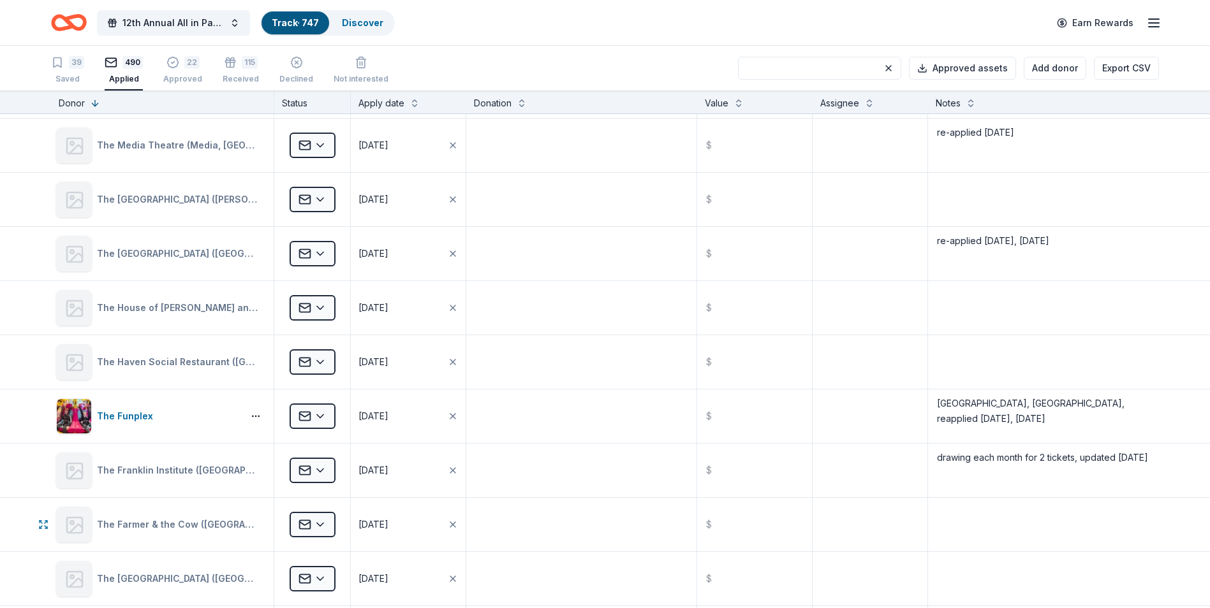
scroll to position [2523, 0]
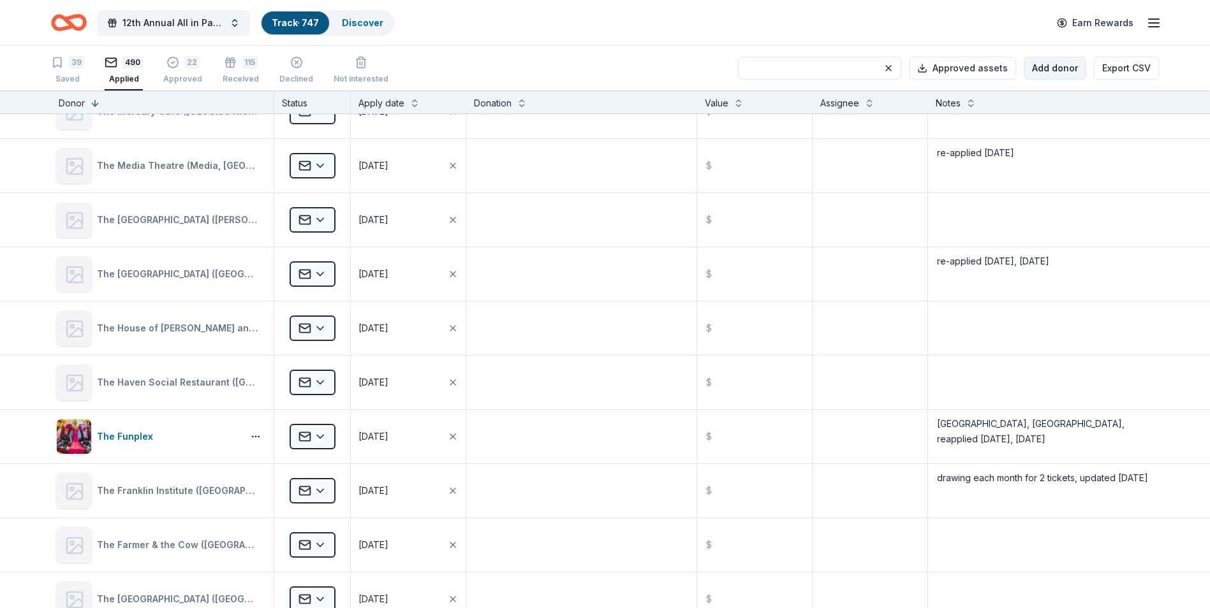
type textarea "[DATE]"
click at [1053, 72] on button "Add donor" at bounding box center [1055, 68] width 62 height 23
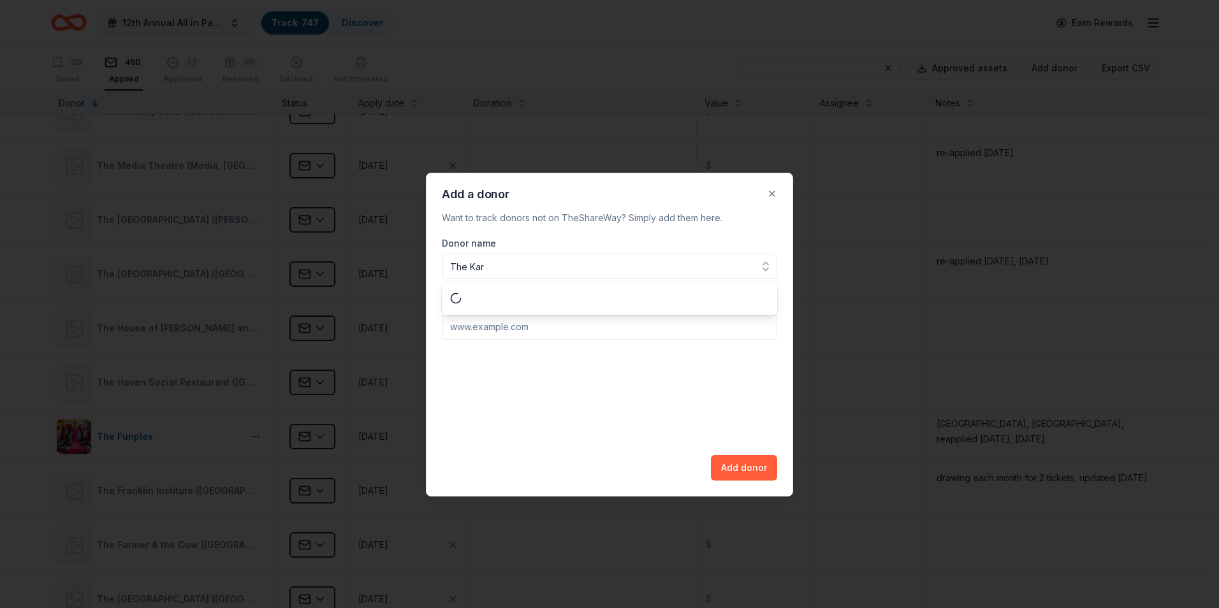
type input "The Kart"
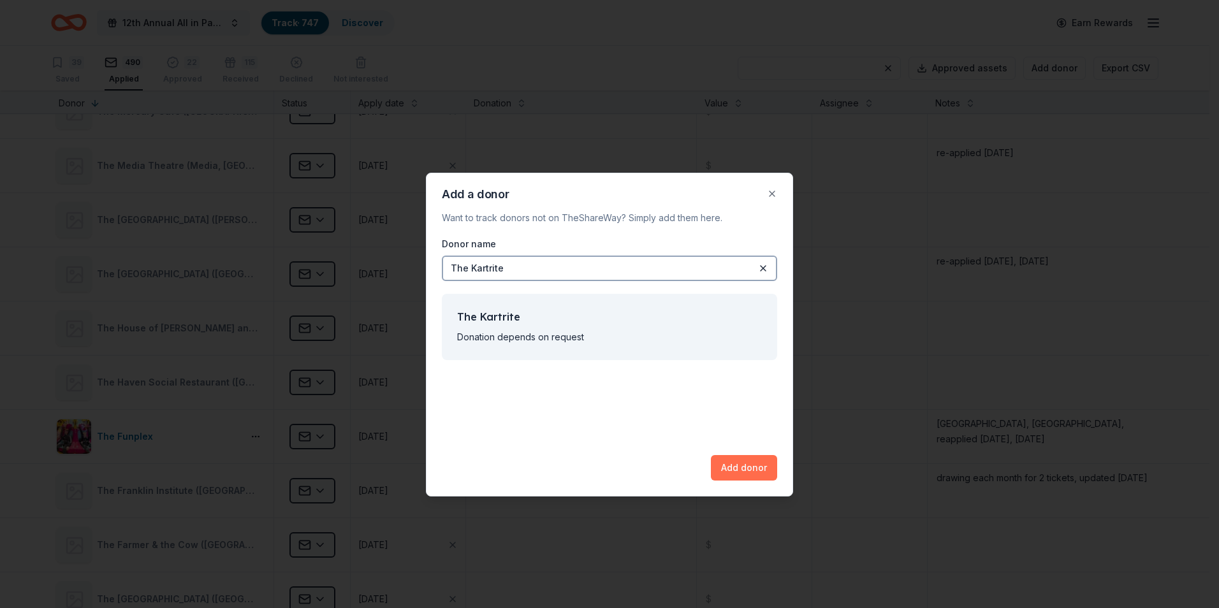
click at [746, 473] on button "Add donor" at bounding box center [744, 468] width 66 height 26
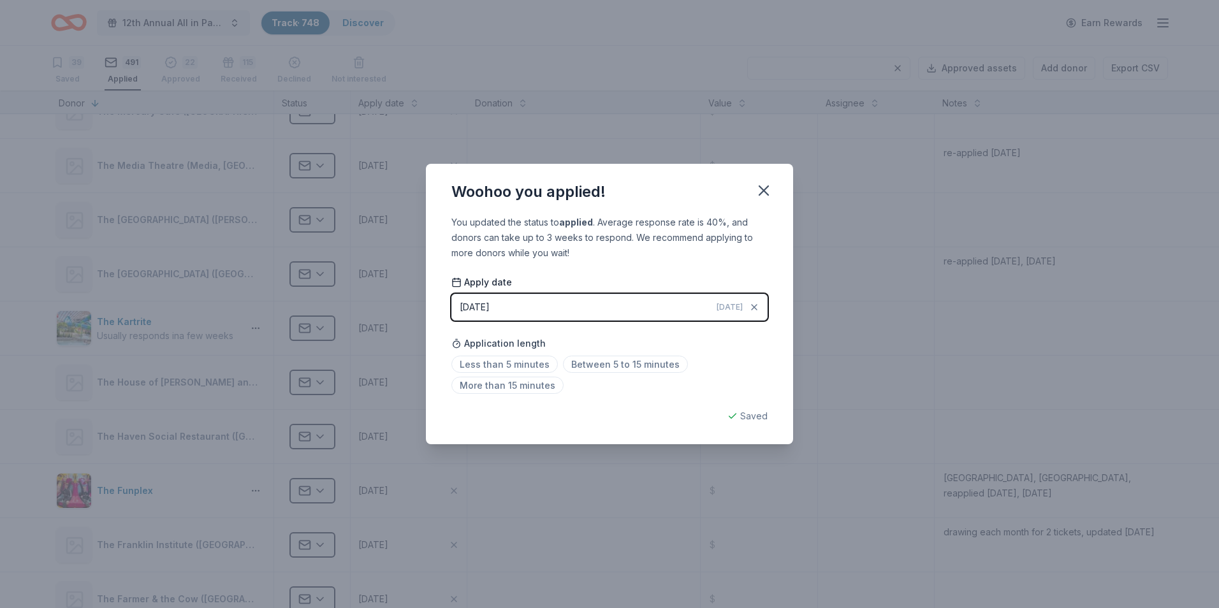
click at [517, 307] on button "[DATE] [DATE]" at bounding box center [610, 307] width 316 height 27
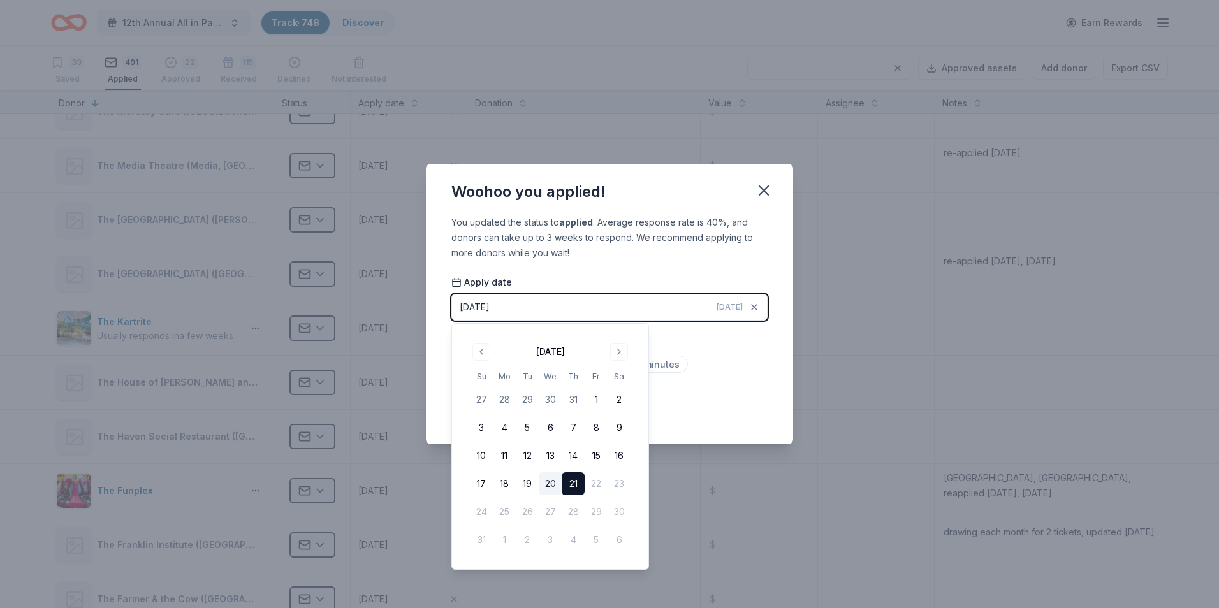
click at [555, 488] on button "20" at bounding box center [550, 484] width 23 height 23
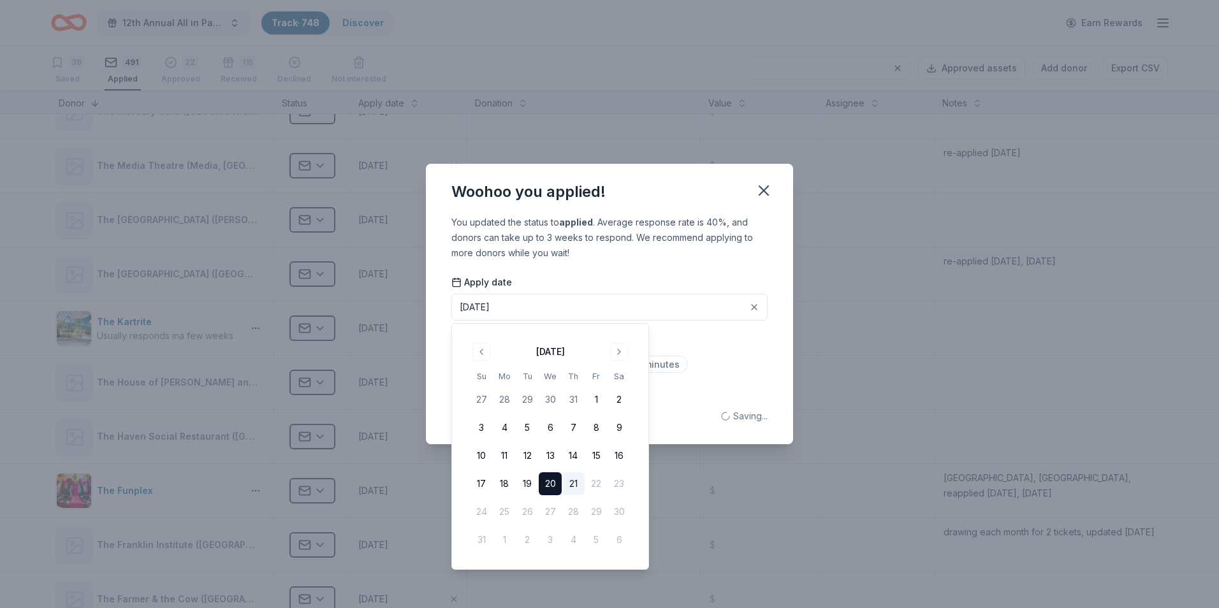
click at [679, 193] on div "Woohoo you applied!" at bounding box center [609, 189] width 367 height 51
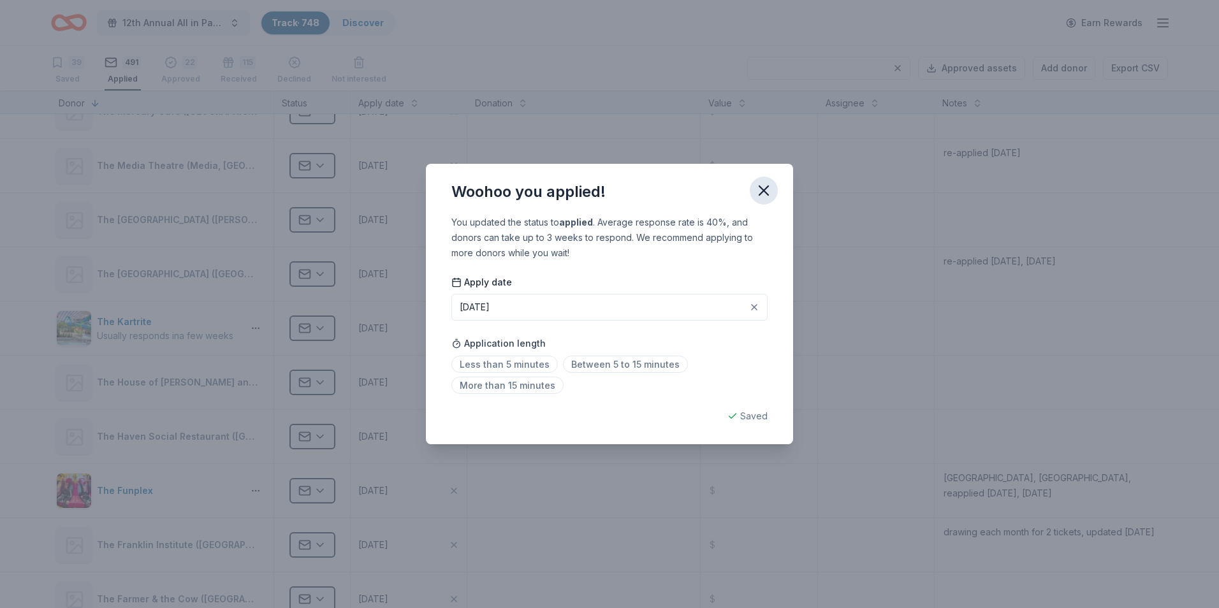
click at [760, 194] on icon "button" at bounding box center [764, 191] width 18 height 18
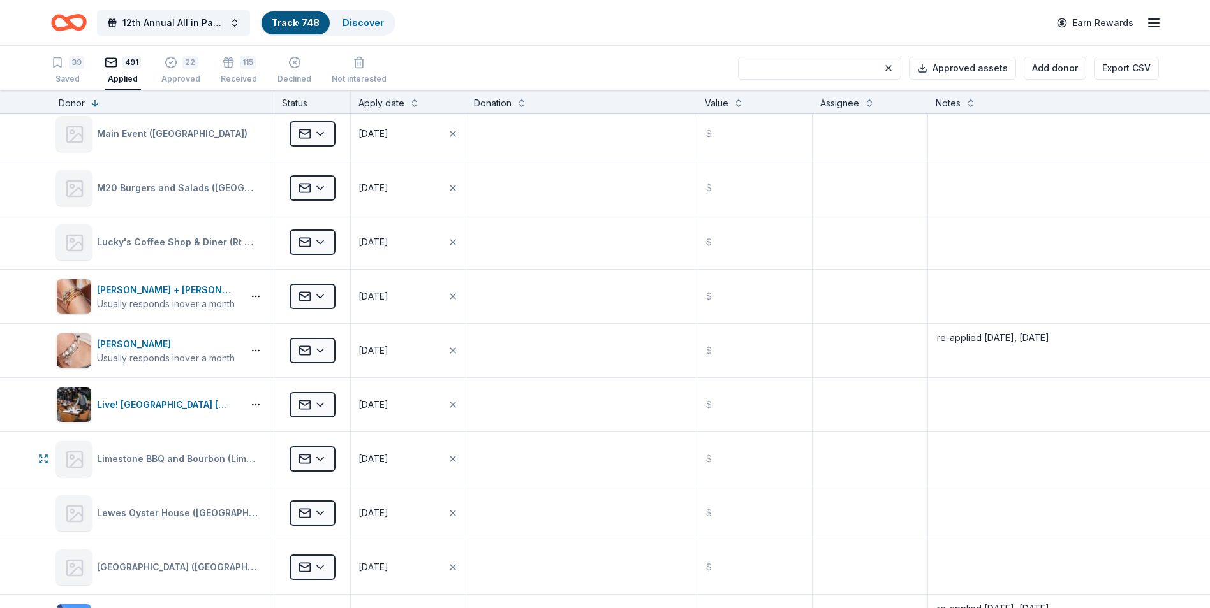
scroll to position [10877, 0]
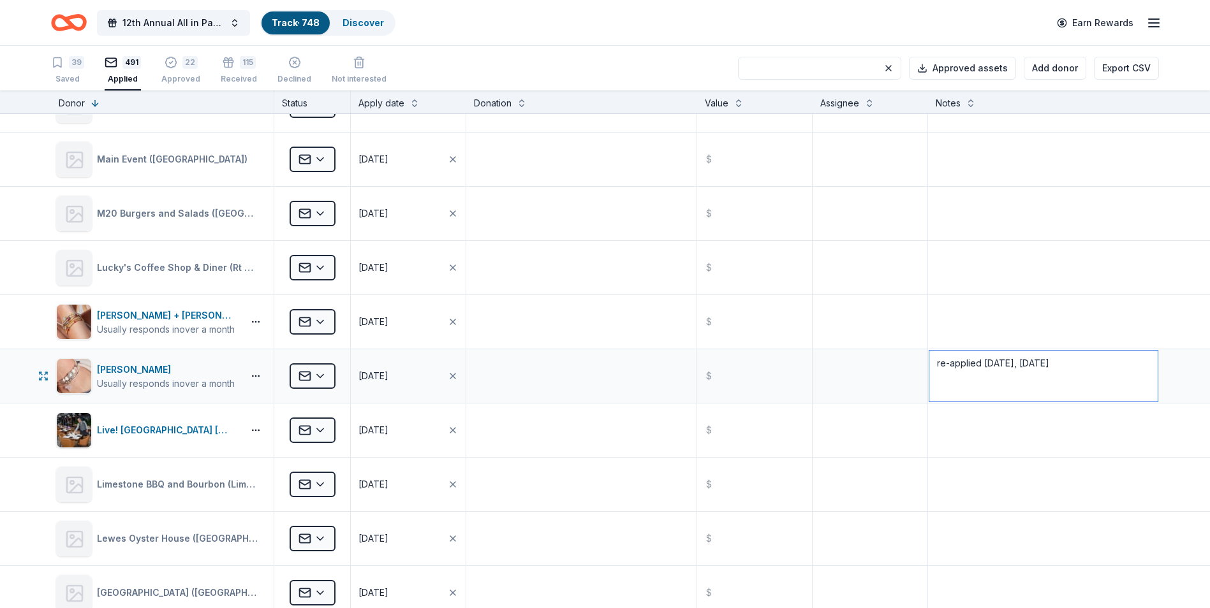
click at [1053, 360] on textarea "re-applied [DATE], [DATE]" at bounding box center [1043, 376] width 228 height 51
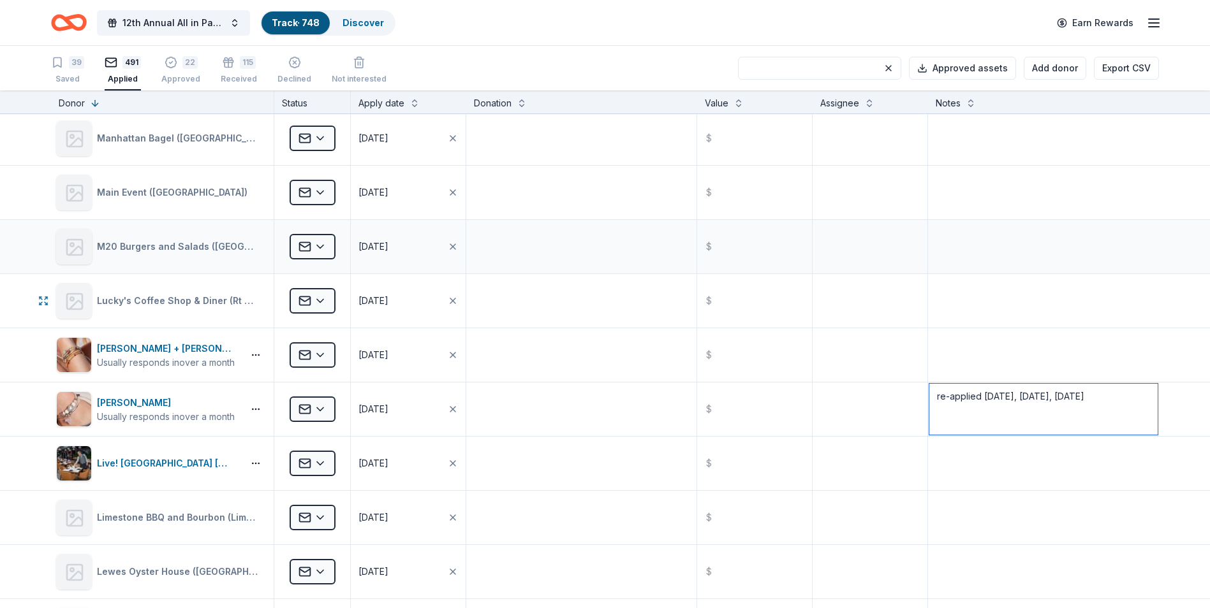
scroll to position [10813, 0]
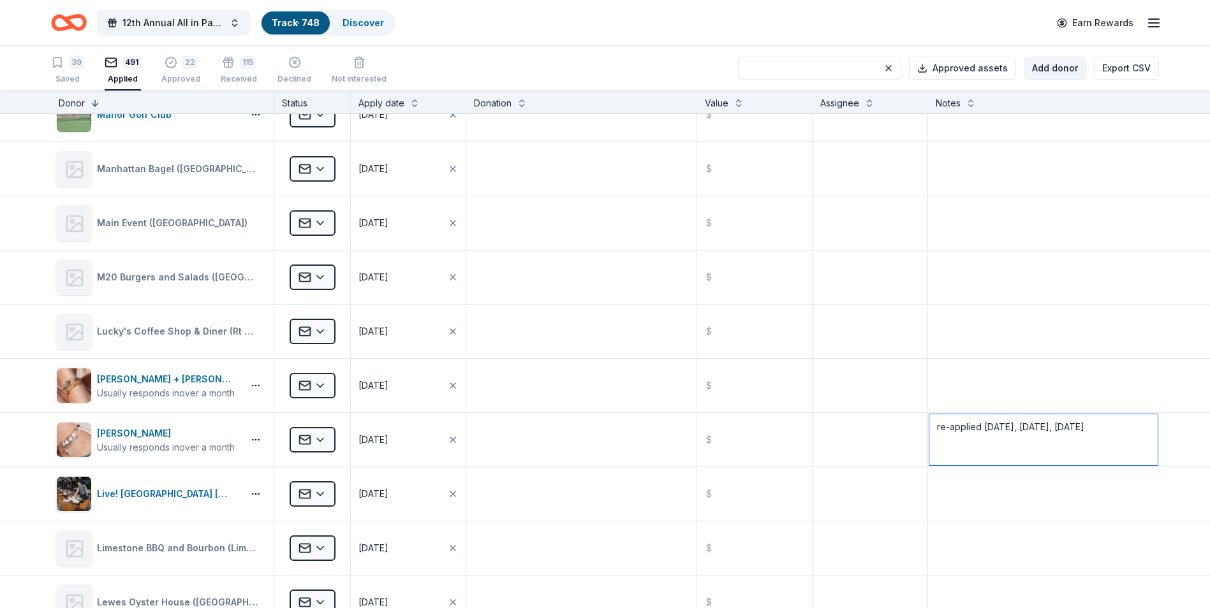
type textarea "re-applied [DATE], [DATE], [DATE]"
click at [1052, 71] on button "Add donor" at bounding box center [1055, 68] width 62 height 23
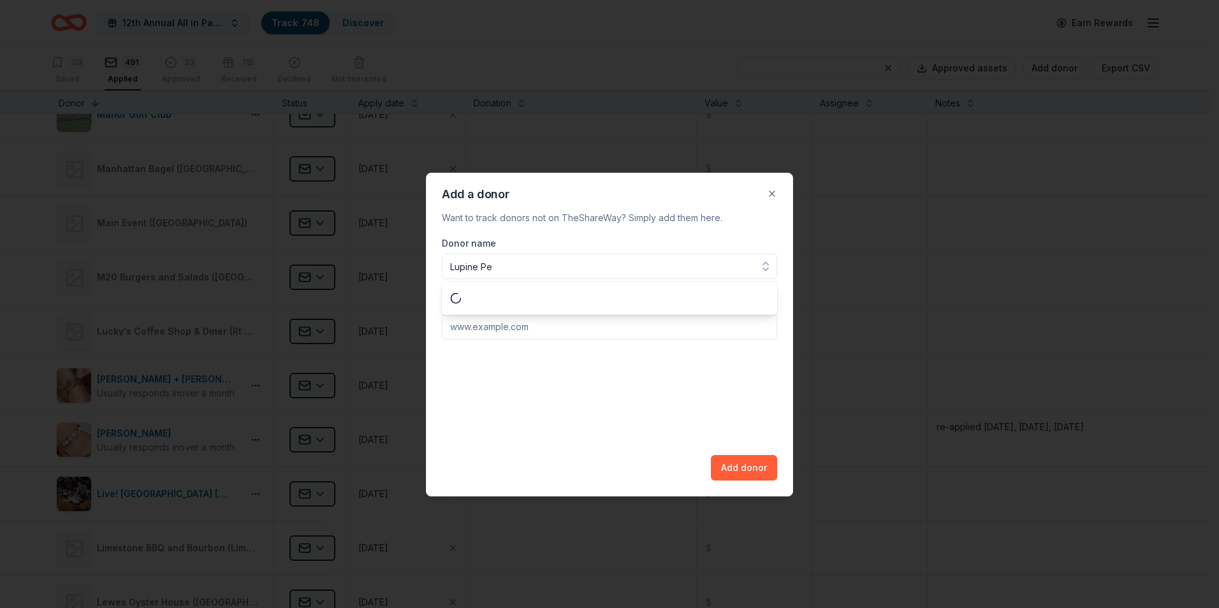
type input "Lupine Pet"
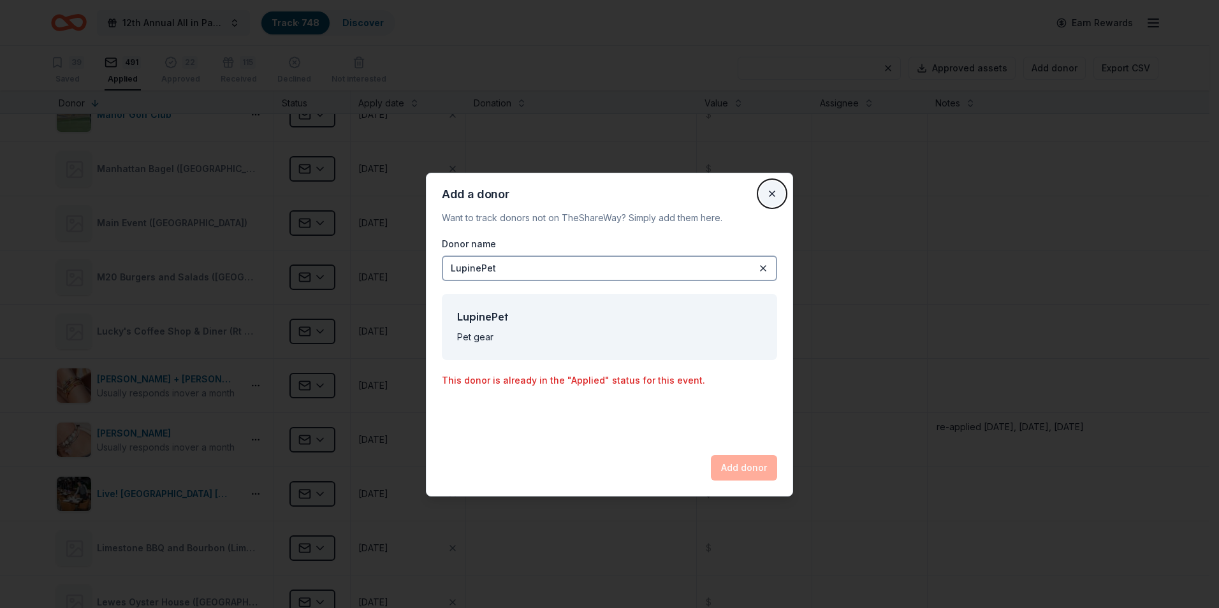
click at [775, 191] on button "Close" at bounding box center [773, 194] width 26 height 26
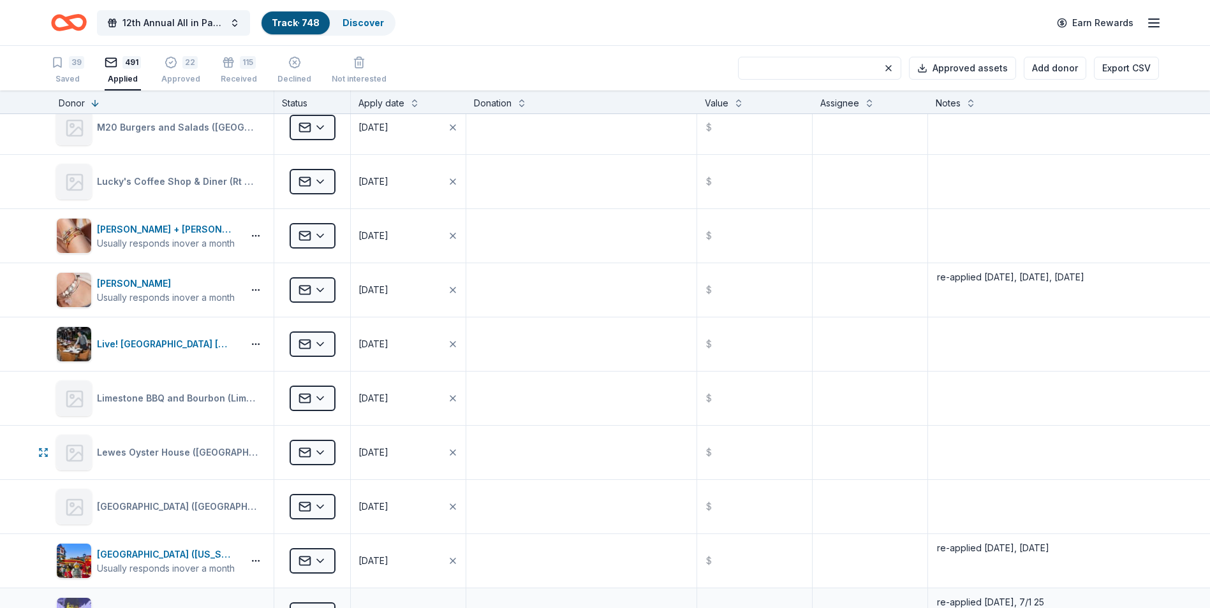
scroll to position [10941, 0]
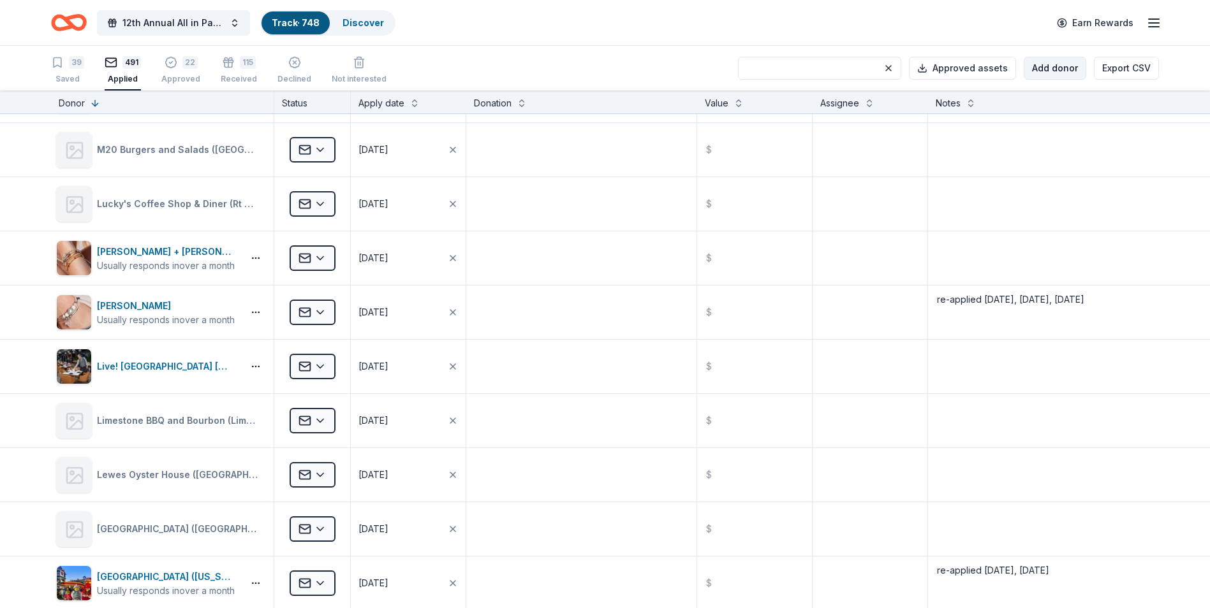
click at [1053, 68] on button "Add donor" at bounding box center [1055, 68] width 62 height 23
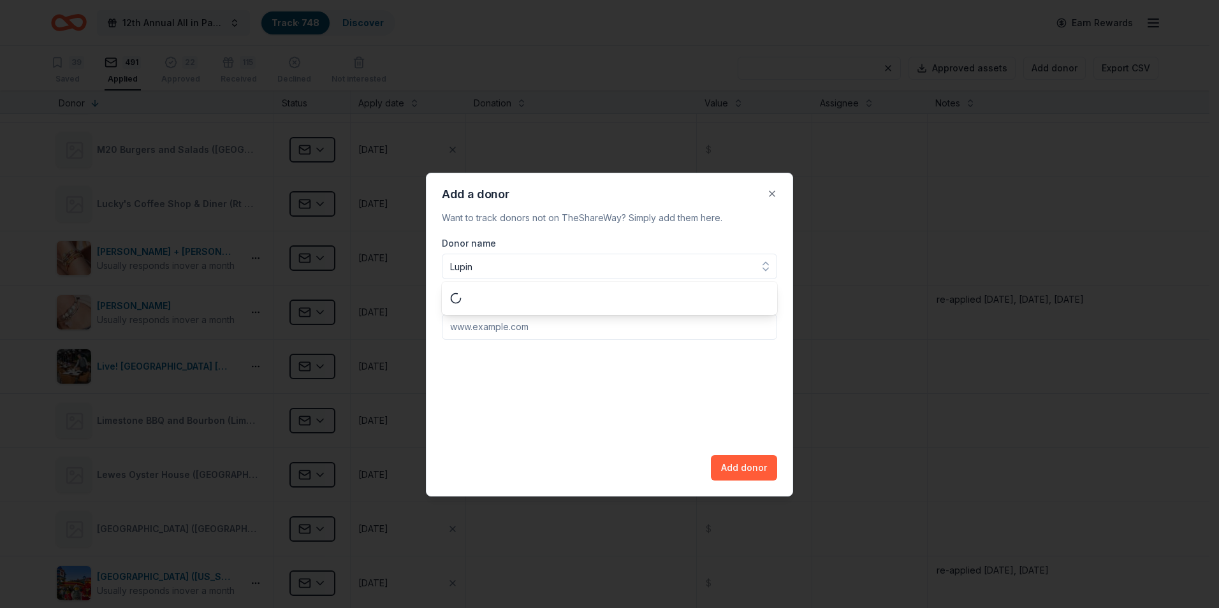
type input "Lupine"
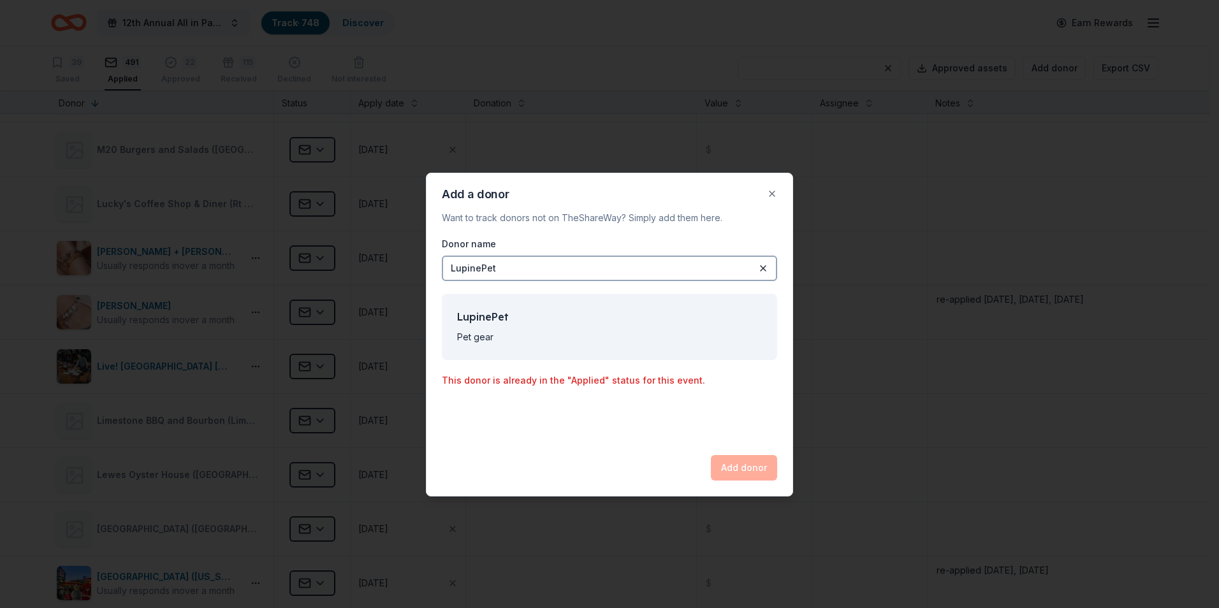
click at [744, 478] on div "Add donor" at bounding box center [744, 468] width 66 height 26
click at [502, 270] on div "LupinePet" at bounding box center [609, 269] width 335 height 26
click at [761, 268] on button at bounding box center [763, 268] width 15 height 15
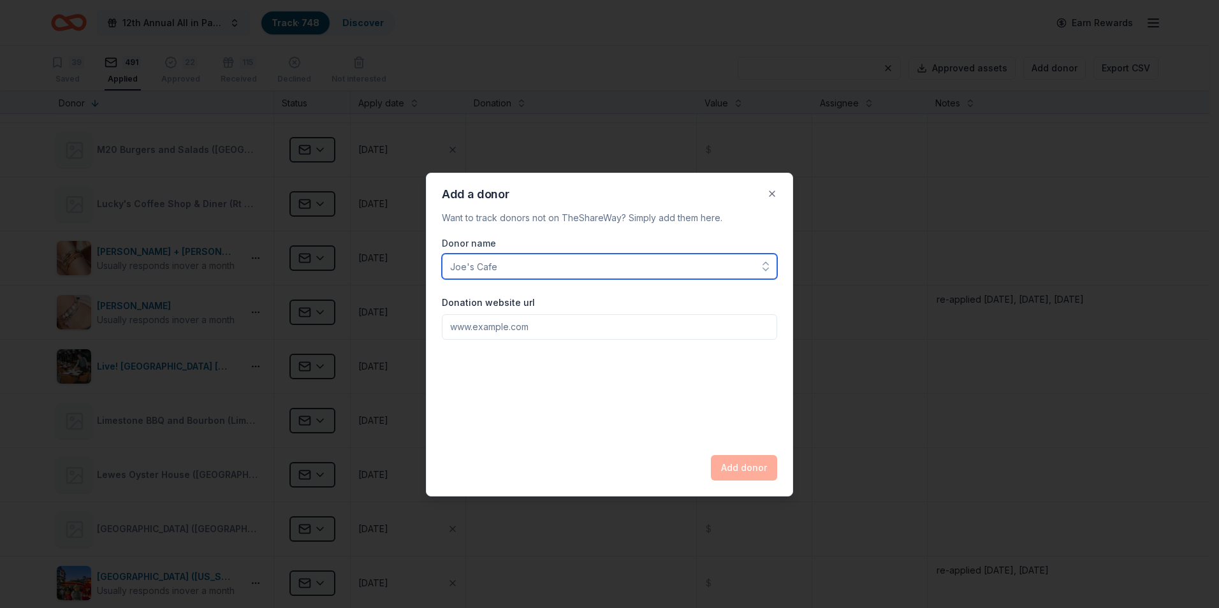
click at [476, 266] on input "Donor name" at bounding box center [609, 267] width 335 height 26
type input "Lupine Pet"
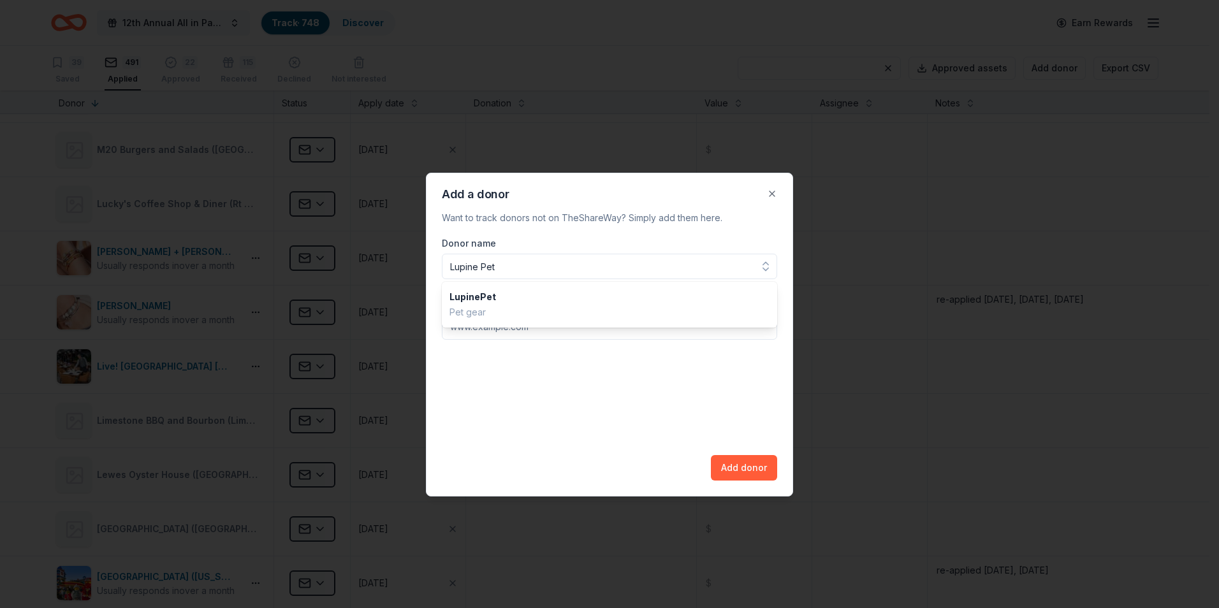
click at [742, 473] on div "Donor name Lupine Pet LupinePet Pet gear Donation website url Add donor" at bounding box center [609, 358] width 335 height 245
click at [744, 469] on button "Add donor" at bounding box center [744, 468] width 66 height 26
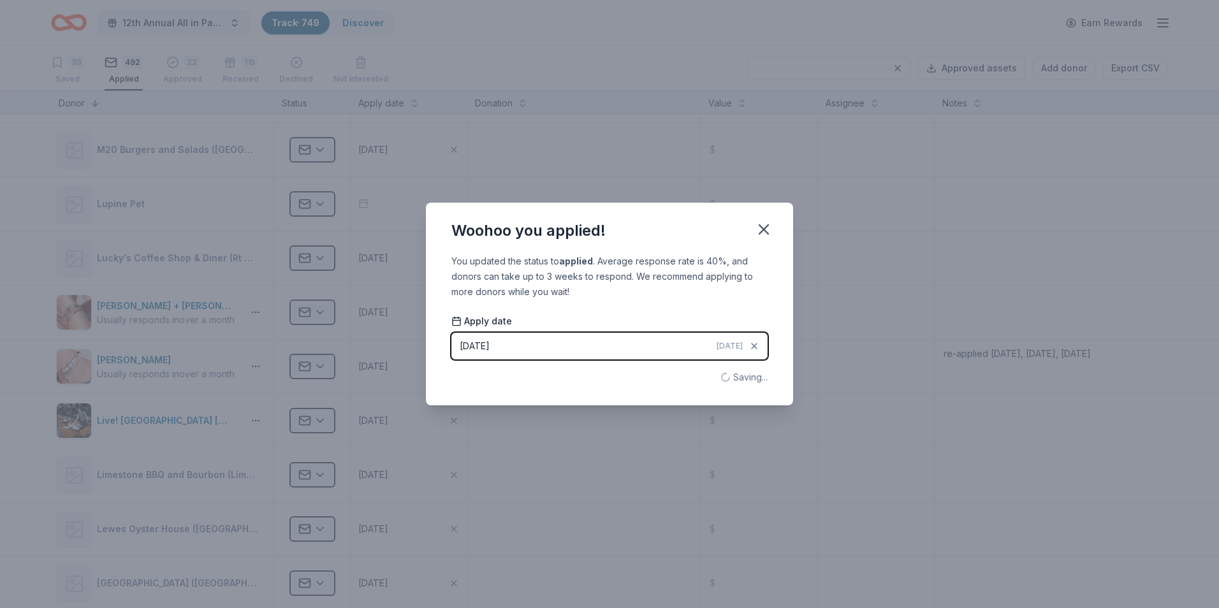
click at [672, 347] on button "[DATE] [DATE]" at bounding box center [610, 346] width 316 height 27
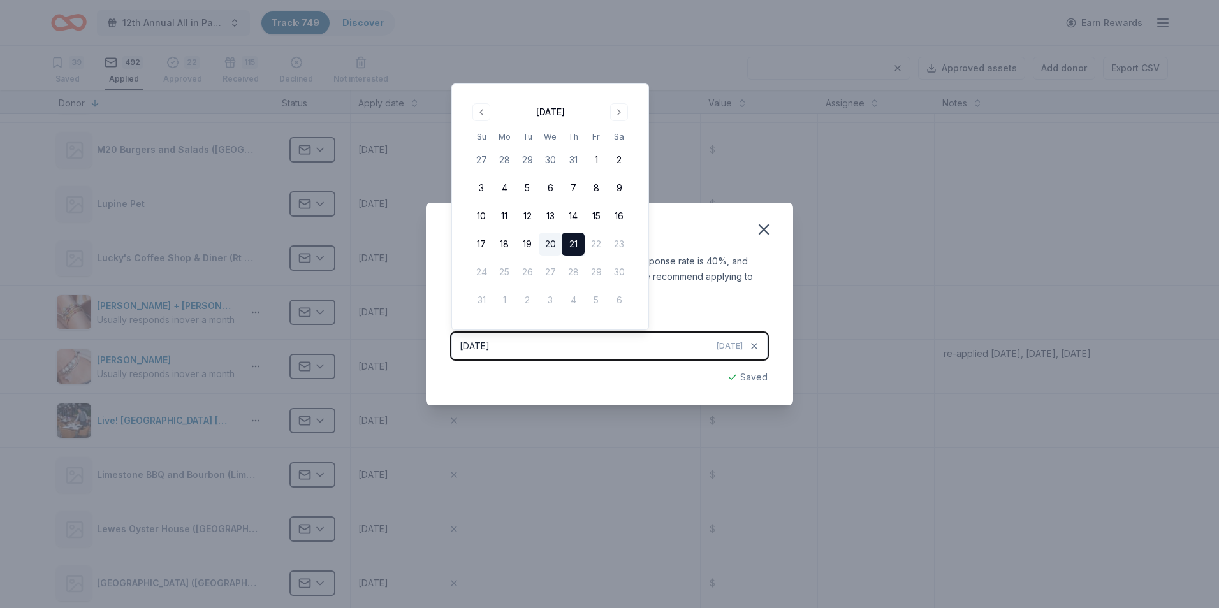
click at [549, 242] on button "20" at bounding box center [550, 244] width 23 height 23
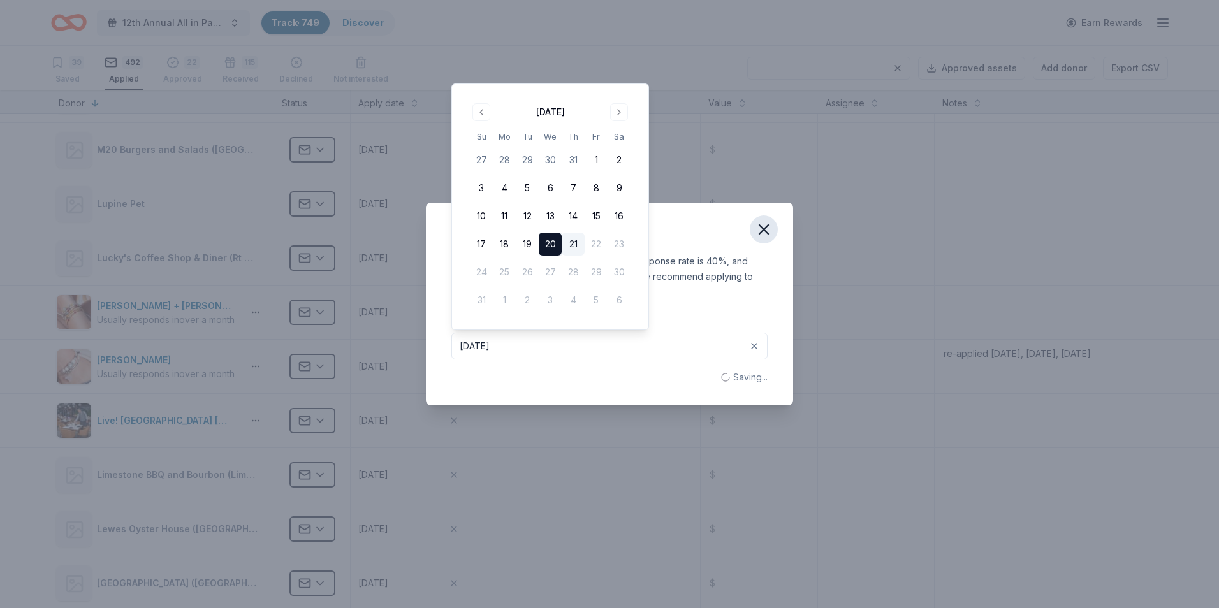
click at [760, 231] on icon "button" at bounding box center [764, 230] width 18 height 18
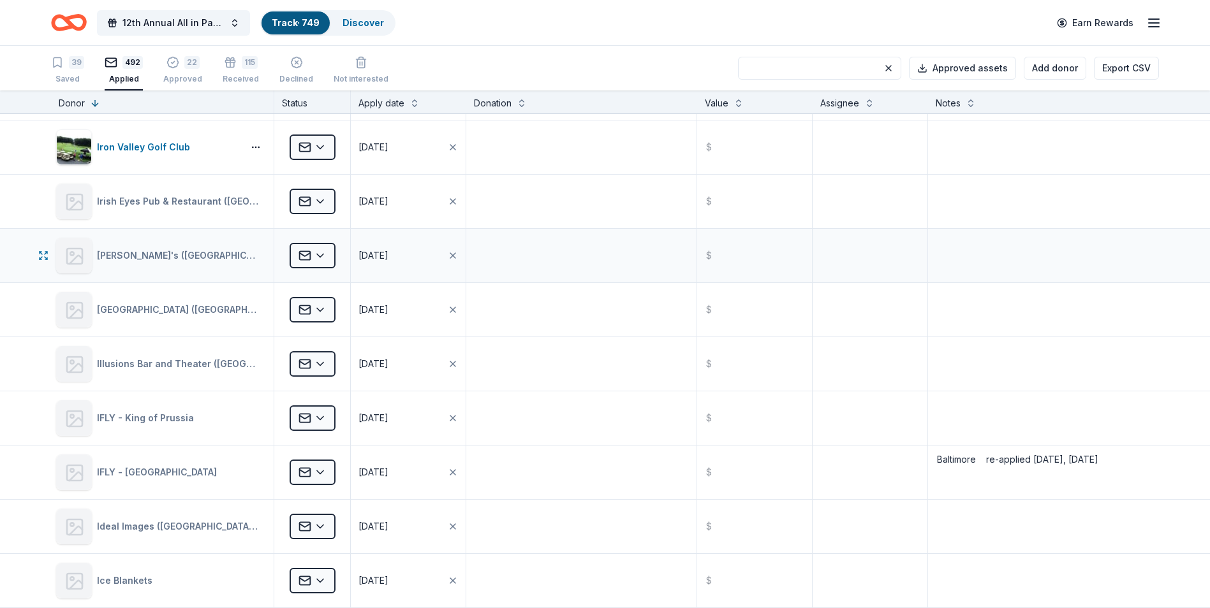
scroll to position [13173, 0]
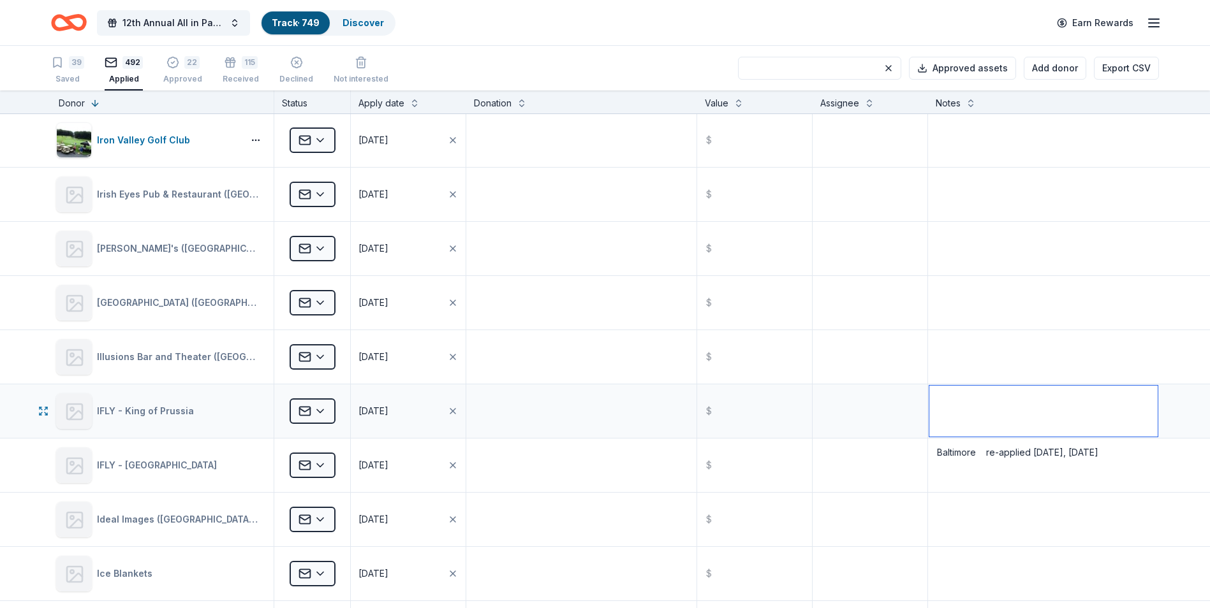
click at [941, 400] on textarea at bounding box center [1043, 411] width 228 height 51
type textarea "offered discounted tics -"
click at [999, 331] on div at bounding box center [1043, 357] width 231 height 54
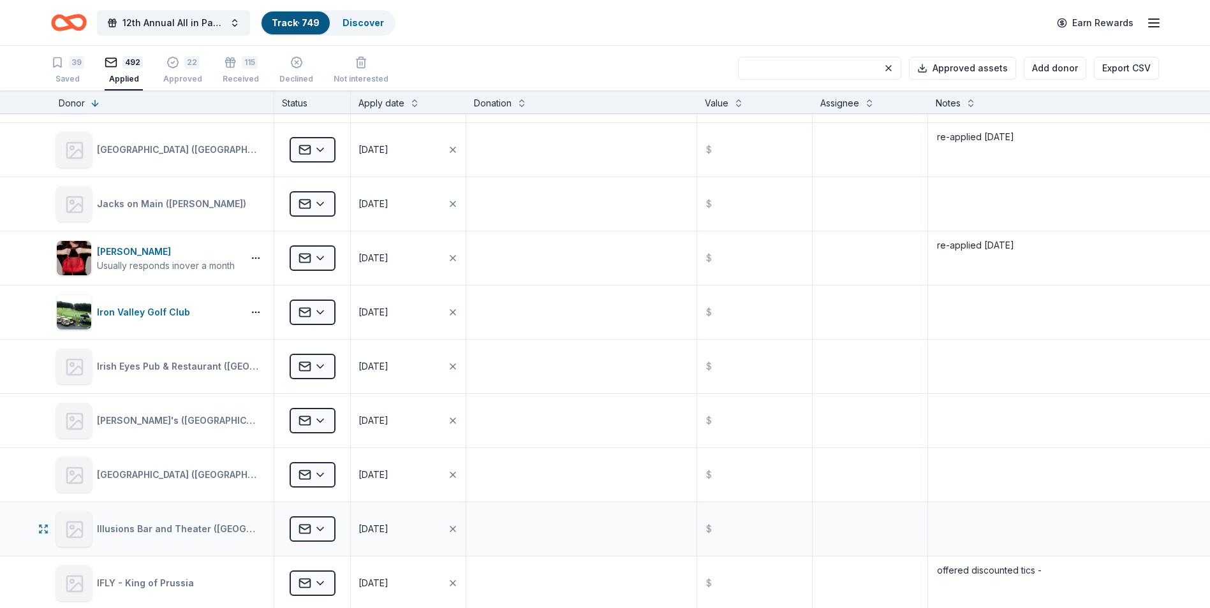
scroll to position [12982, 0]
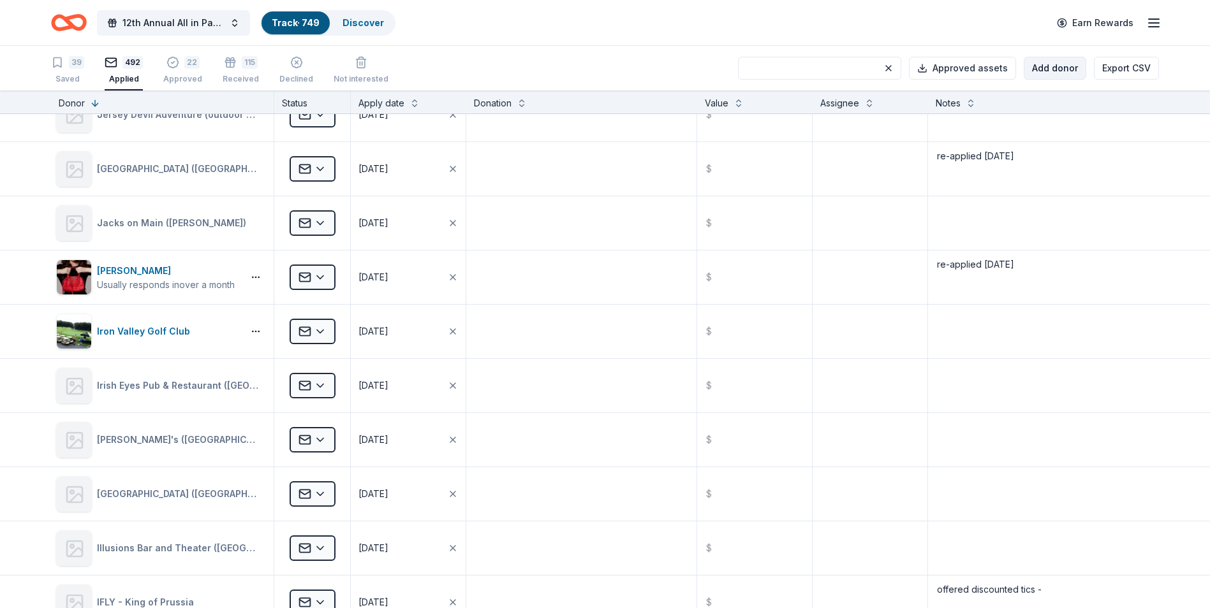
click at [1050, 65] on button "Add donor" at bounding box center [1055, 68] width 62 height 23
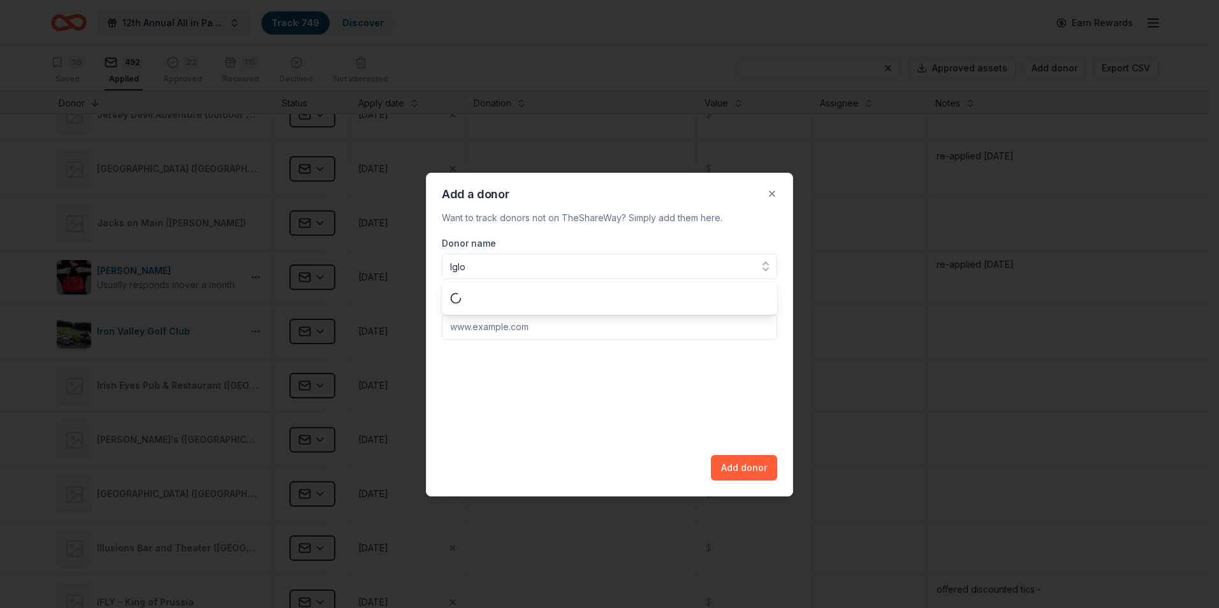
type input "Igloo"
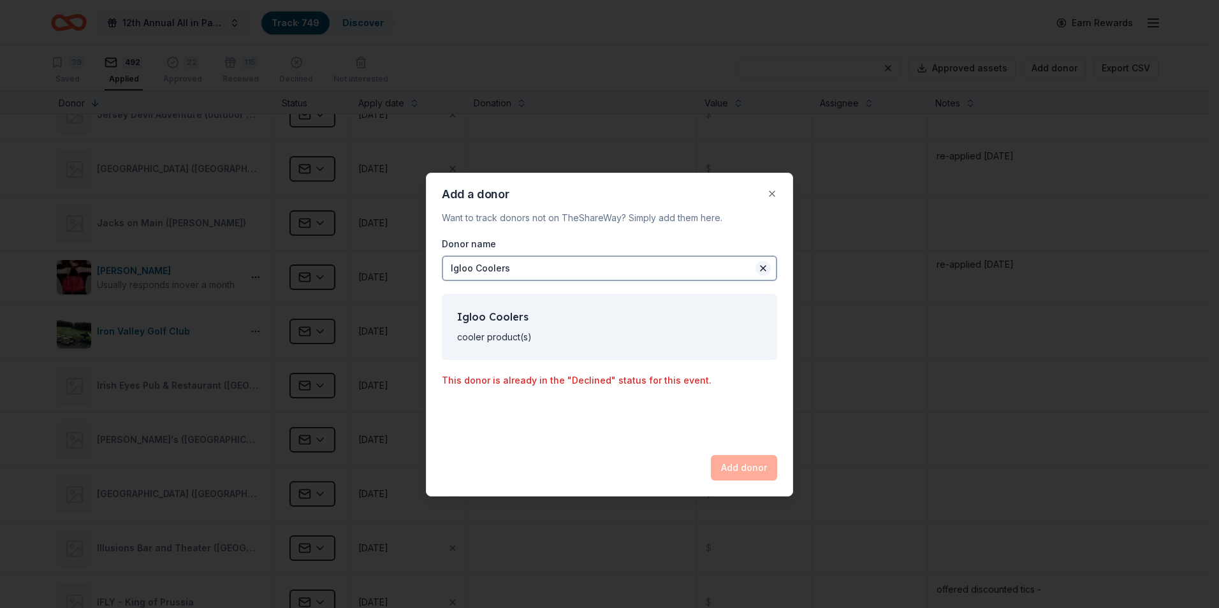
click at [760, 269] on button at bounding box center [763, 268] width 15 height 15
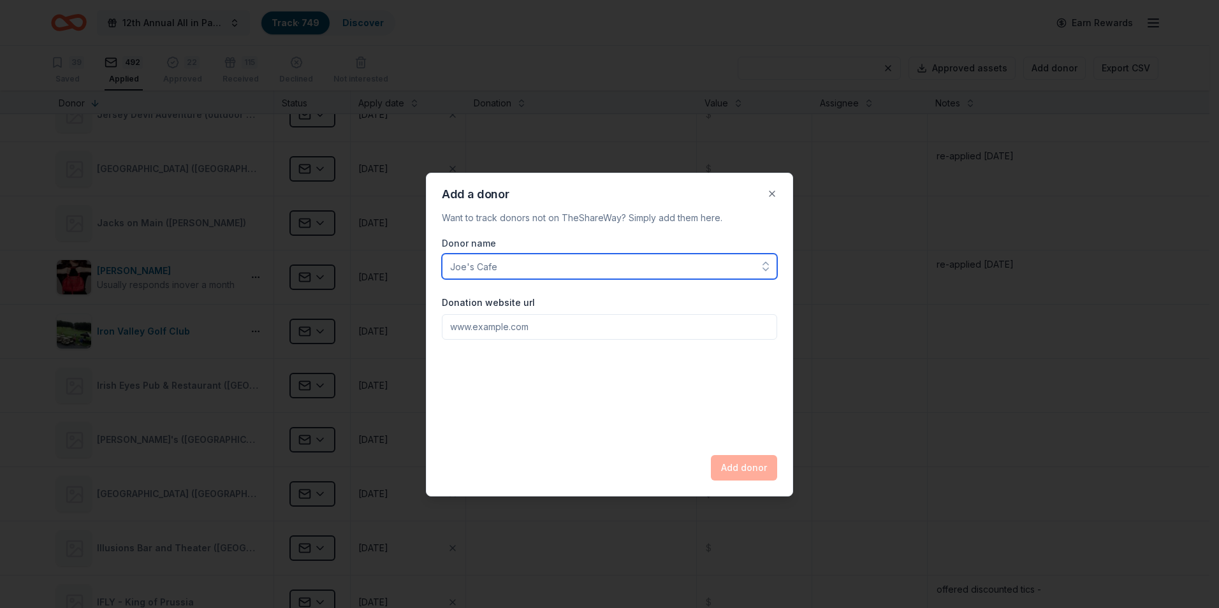
click at [471, 265] on input "Donor name" at bounding box center [609, 267] width 335 height 26
type input "Igloo Coolers"
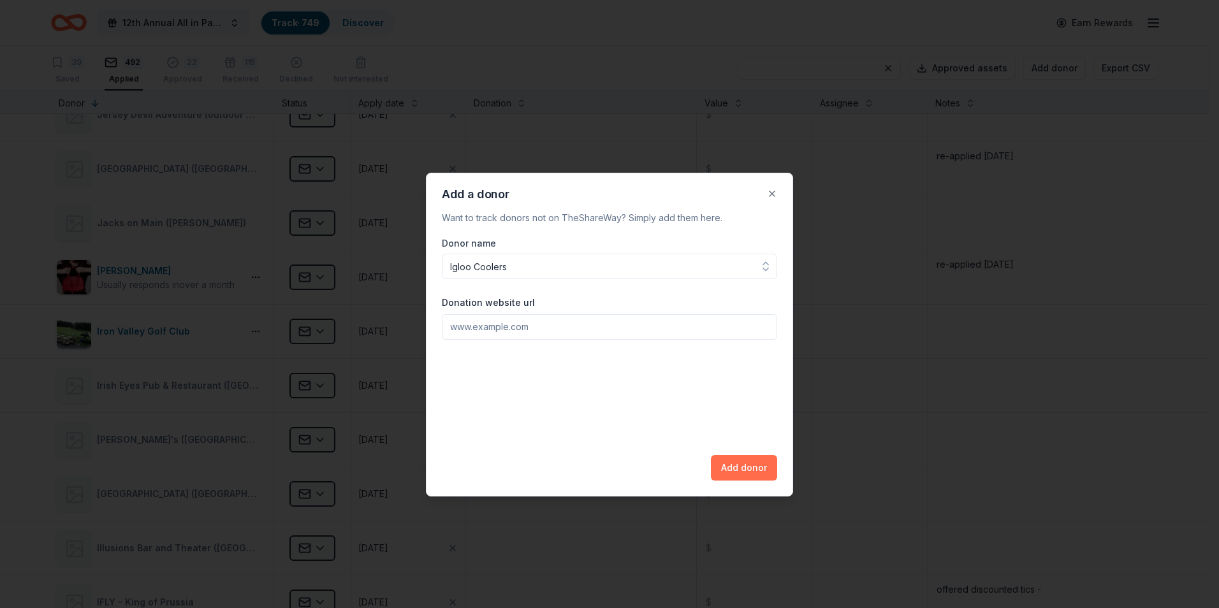
click at [731, 468] on div "Donor name Igloo Coolers Donation website url Add donor" at bounding box center [609, 358] width 335 height 245
click at [772, 193] on button "Close" at bounding box center [773, 194] width 26 height 26
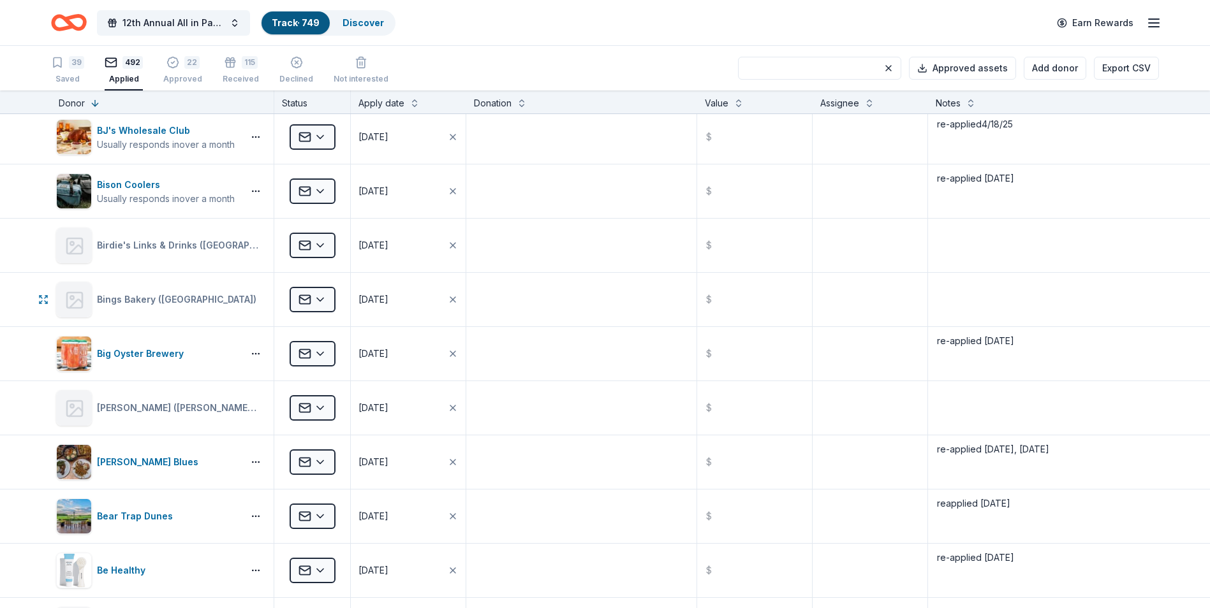
scroll to position [21910, 0]
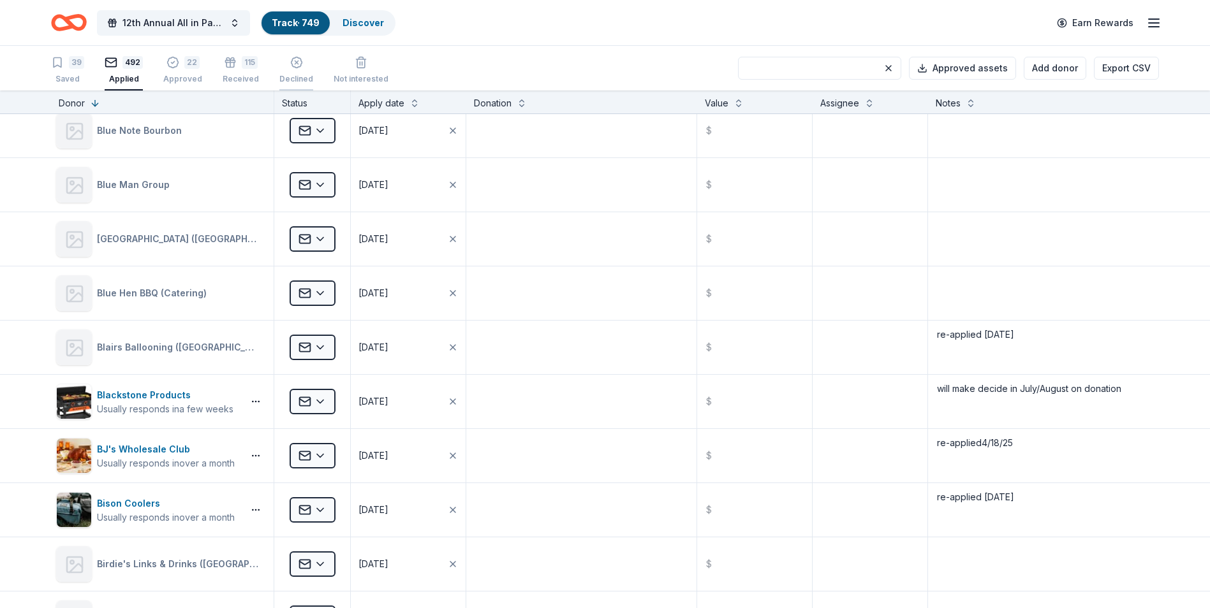
click at [288, 80] on div "Declined" at bounding box center [296, 79] width 34 height 10
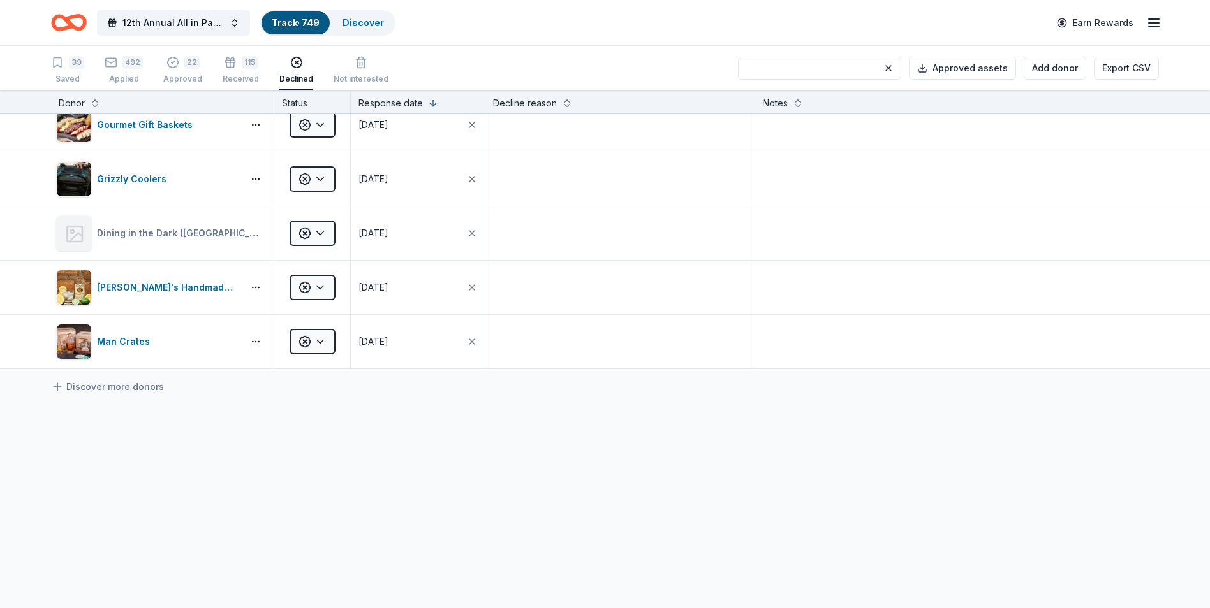
scroll to position [3594, 0]
click at [94, 104] on button at bounding box center [95, 102] width 10 height 13
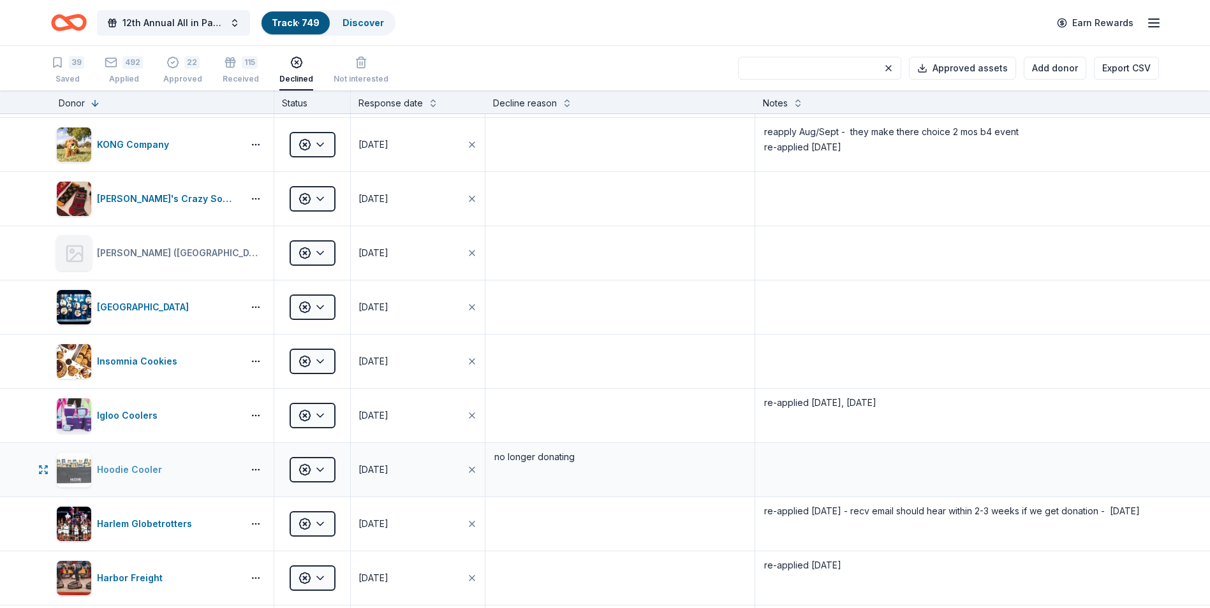
scroll to position [1786, 0]
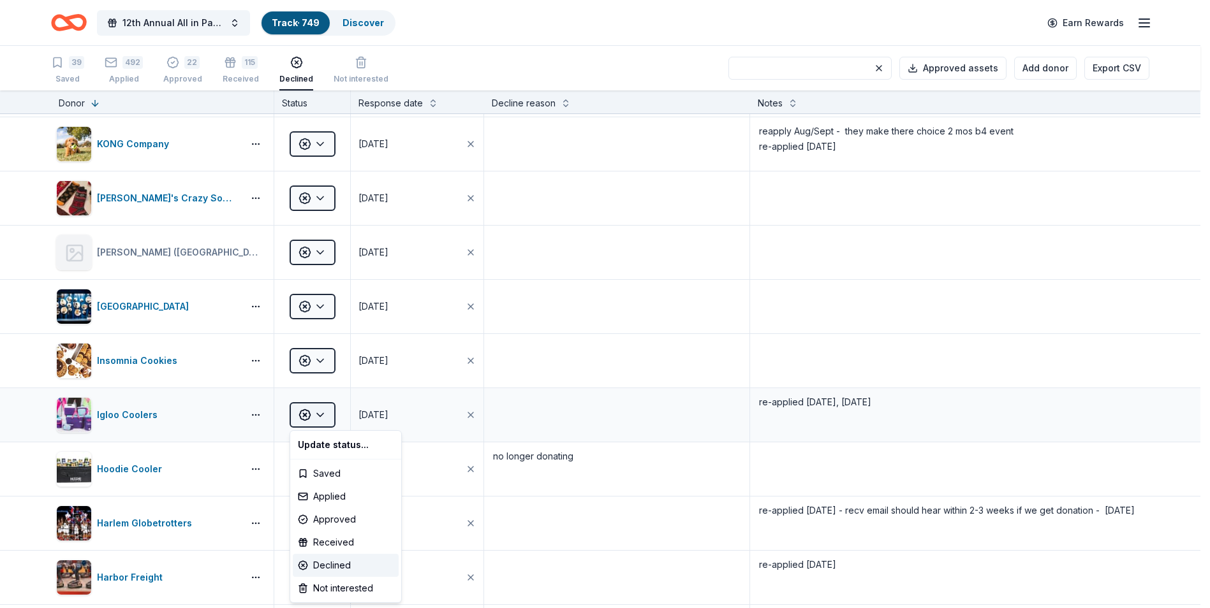
click at [319, 416] on html "12th Annual All in Paddle Raffle Track · 749 Discover Earn Rewards 39 Saved 492…" at bounding box center [605, 304] width 1210 height 608
click at [886, 401] on html "12th Annual All in Paddle Raffle Track · 749 Discover Earn Rewards 39 Saved 492…" at bounding box center [609, 304] width 1219 height 608
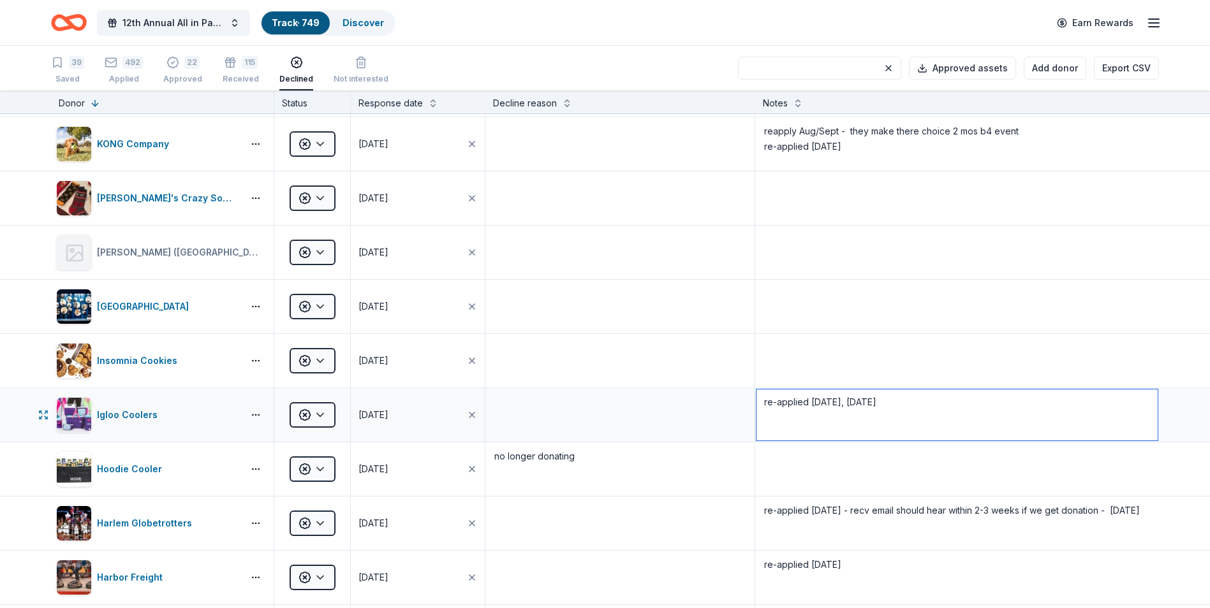
click at [884, 402] on textarea "re-applied [DATE], [DATE]" at bounding box center [957, 415] width 402 height 51
type textarea "re-applied [DATE], [DATE], [DATE]"
click at [321, 414] on html "12th Annual All in Paddle Raffle Track · 749 Discover Earn Rewards 39 Saved 492…" at bounding box center [605, 304] width 1210 height 608
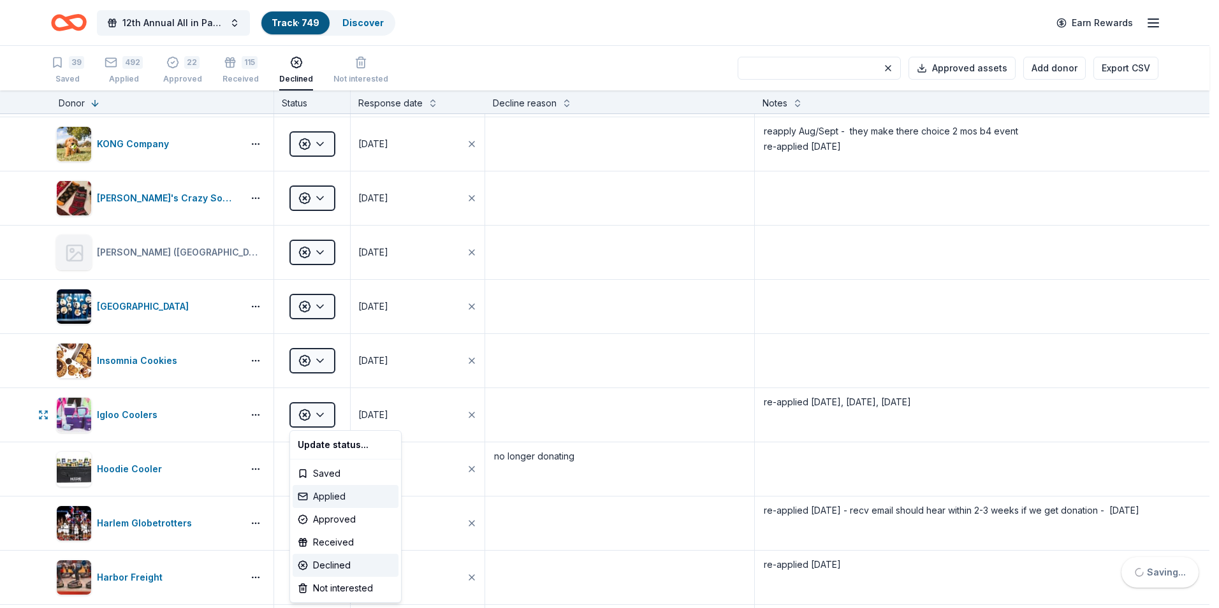
click at [328, 496] on div "Applied" at bounding box center [346, 496] width 106 height 23
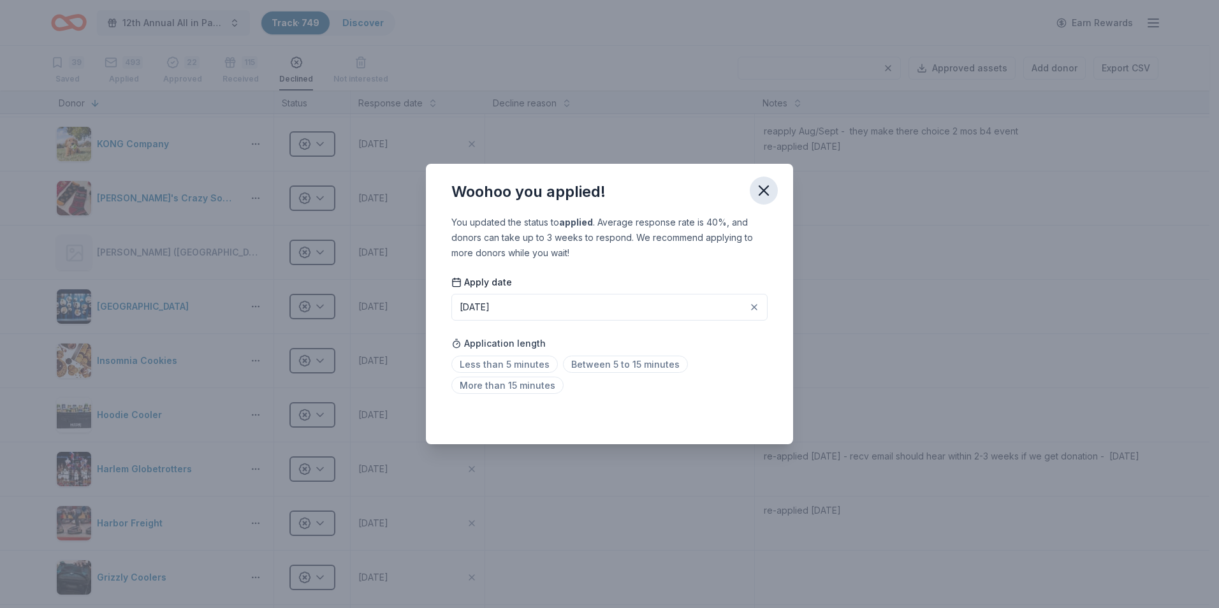
click at [767, 192] on icon "button" at bounding box center [764, 191] width 18 height 18
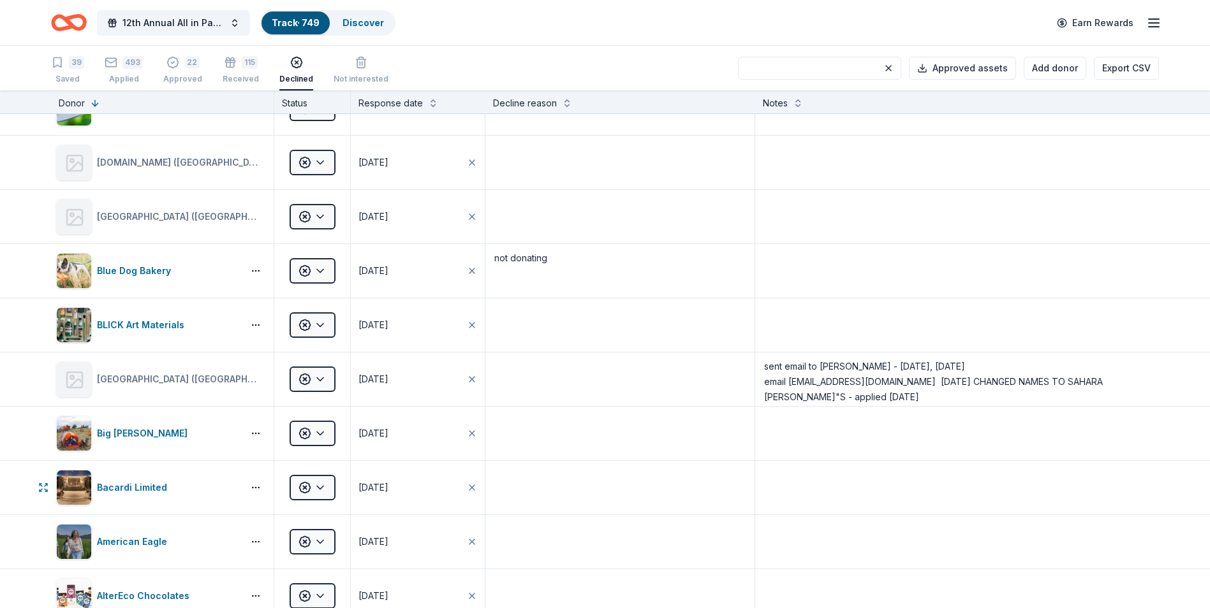
scroll to position [3316, 0]
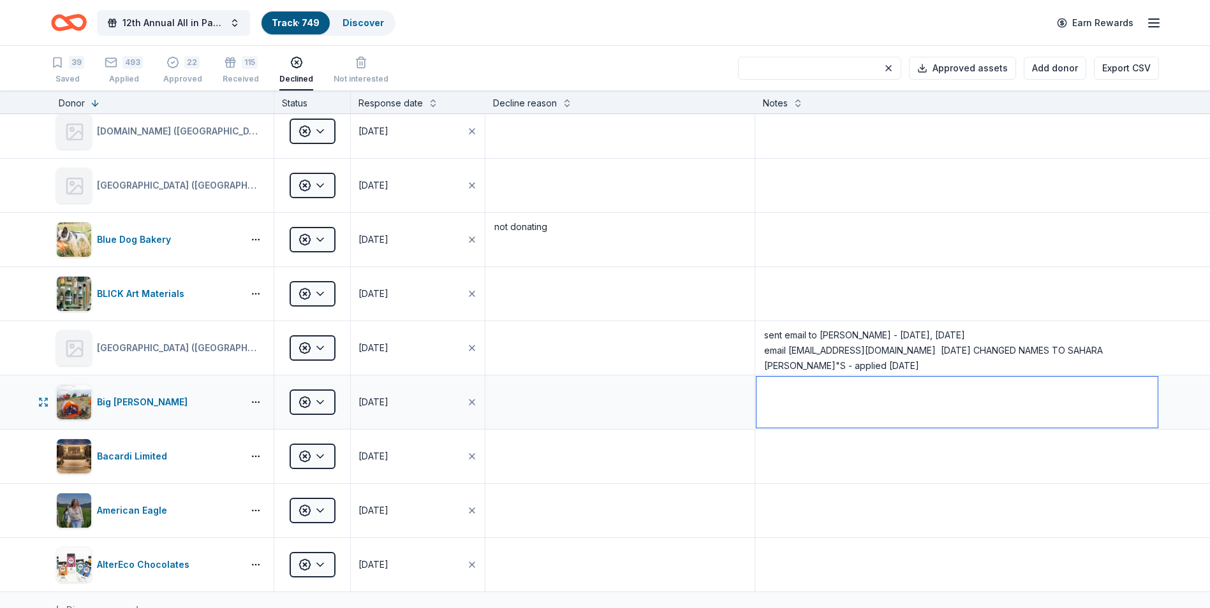
click at [788, 395] on textarea at bounding box center [957, 402] width 402 height 51
type textarea "re-applied [DATE]"
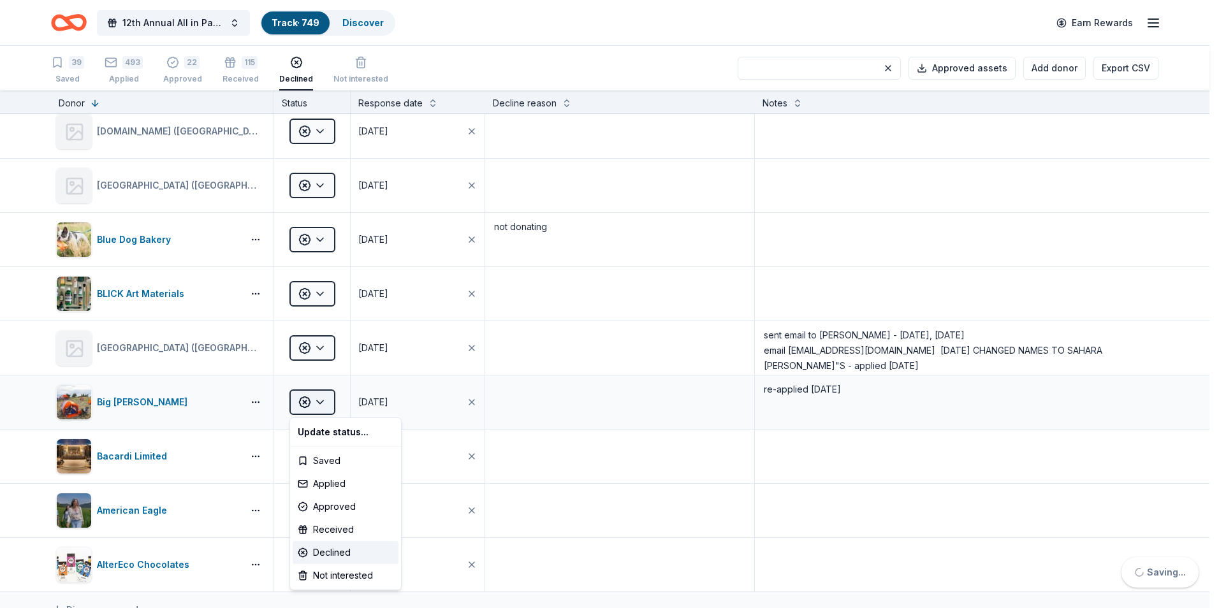
click at [319, 404] on html "12th Annual All in Paddle Raffle Track · 749 Discover Earn Rewards 39 Saved 493…" at bounding box center [609, 304] width 1219 height 608
click at [328, 486] on div "Applied" at bounding box center [346, 484] width 106 height 23
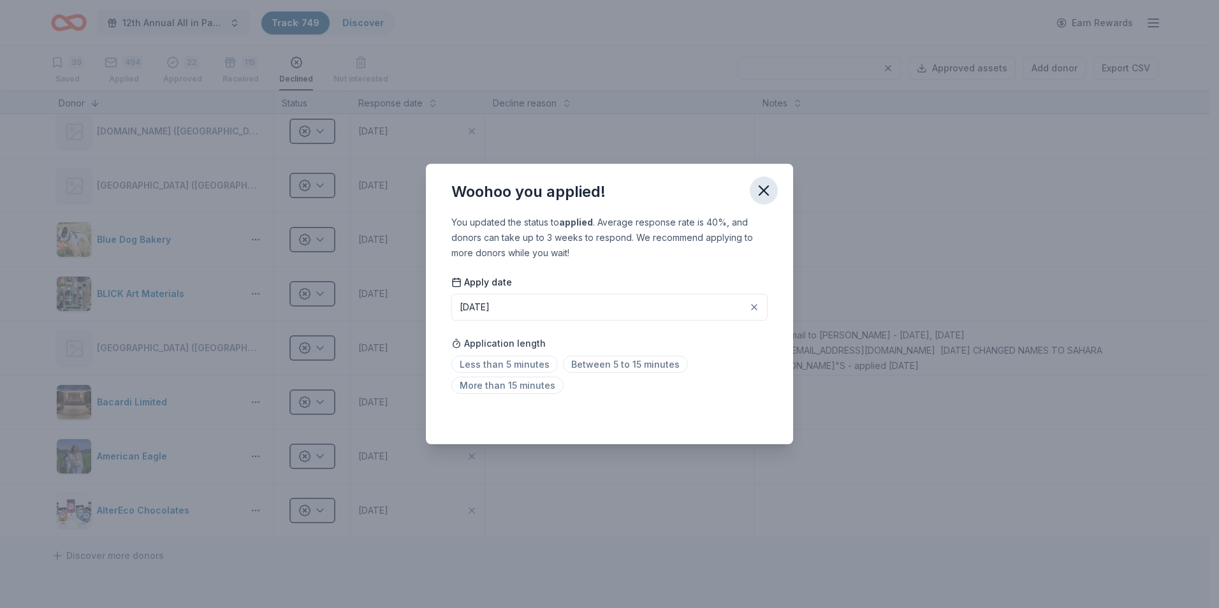
click at [761, 190] on icon "button" at bounding box center [764, 191] width 18 height 18
